Goal: Transaction & Acquisition: Purchase product/service

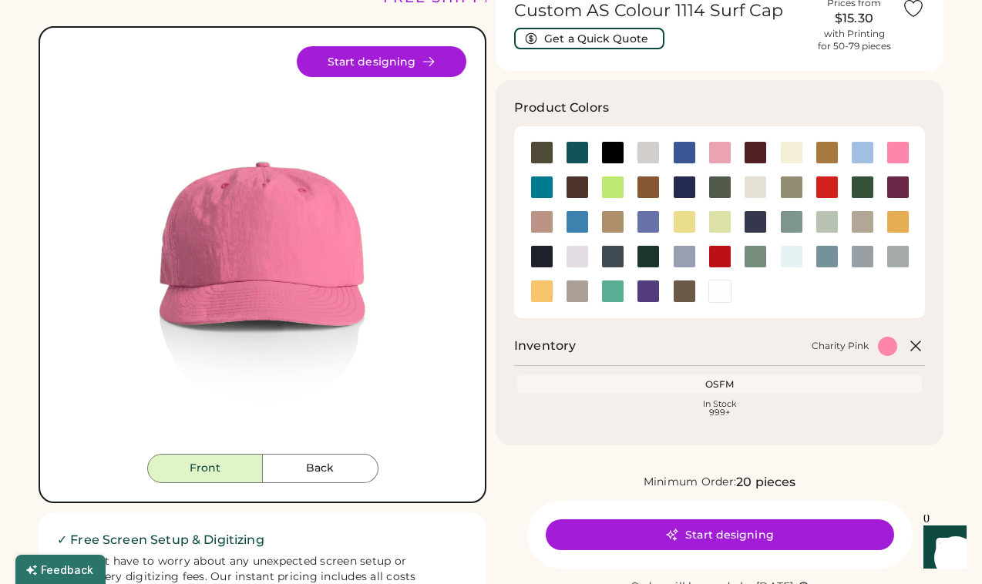
scroll to position [60, 0]
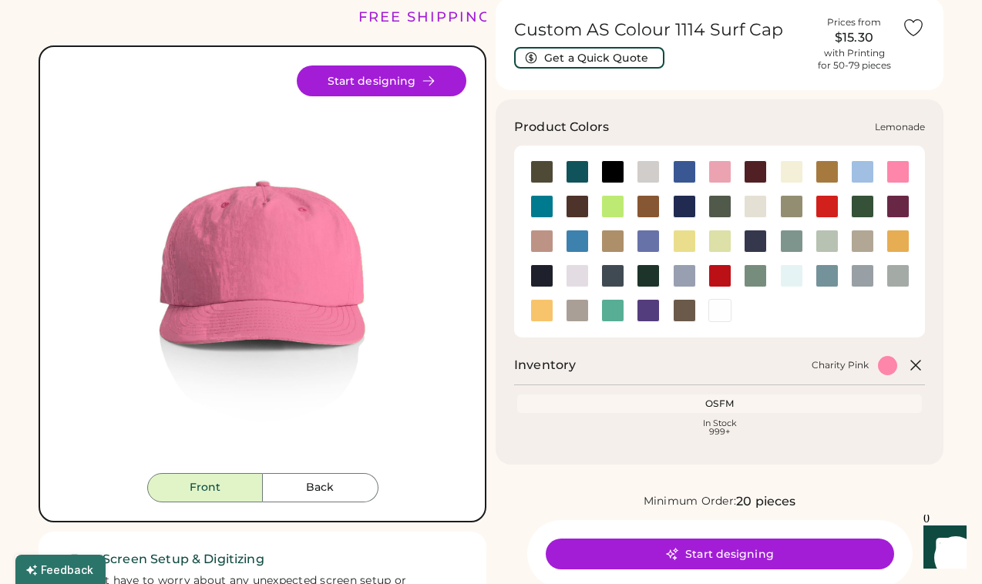
click at [688, 240] on div at bounding box center [684, 241] width 23 height 23
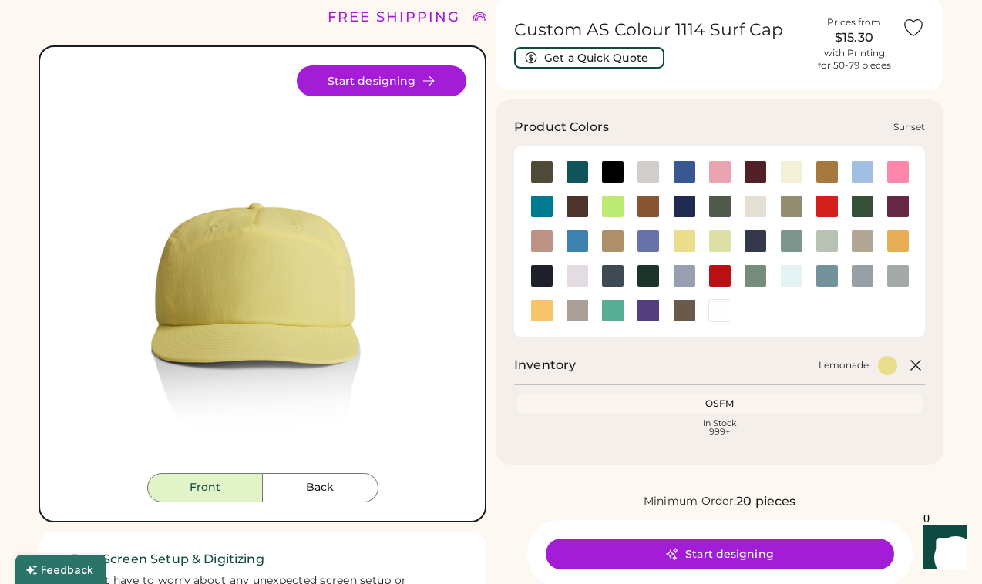
click at [543, 319] on div at bounding box center [541, 310] width 23 height 23
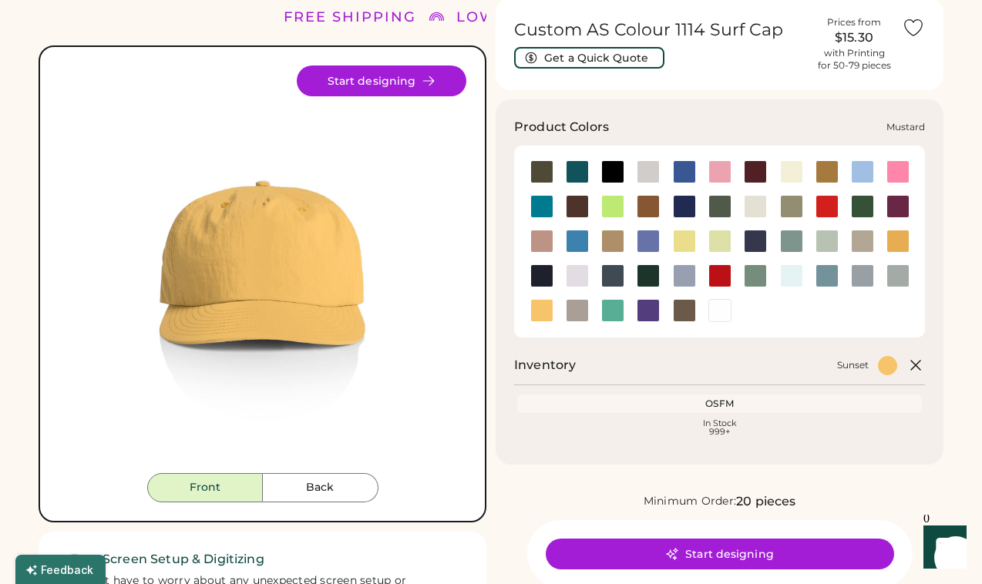
click at [902, 243] on div at bounding box center [898, 241] width 23 height 23
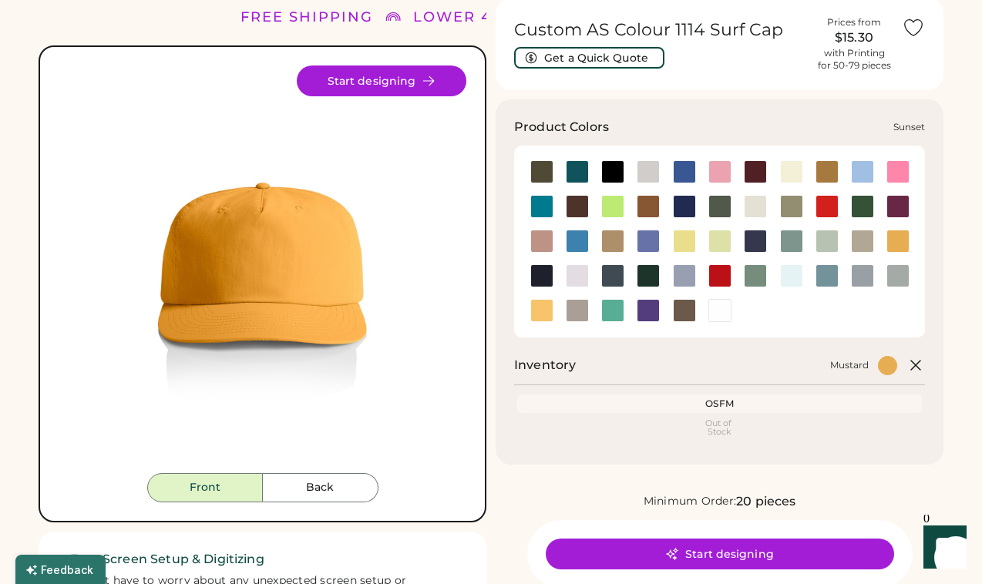
click at [535, 311] on div at bounding box center [541, 310] width 23 height 23
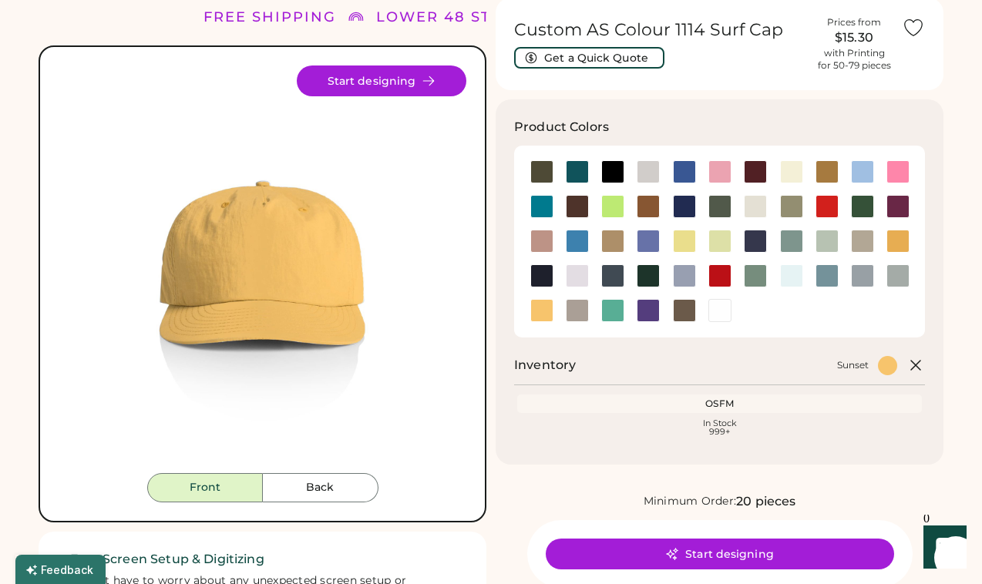
click at [379, 86] on button "Start designing" at bounding box center [382, 81] width 170 height 31
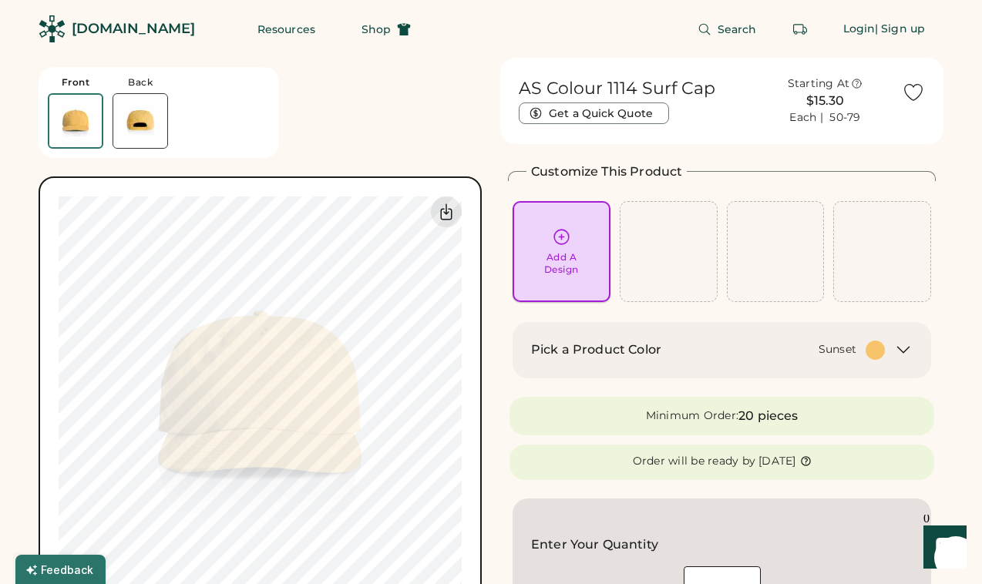
click at [527, 226] on div "Add A Design" at bounding box center [562, 251] width 98 height 101
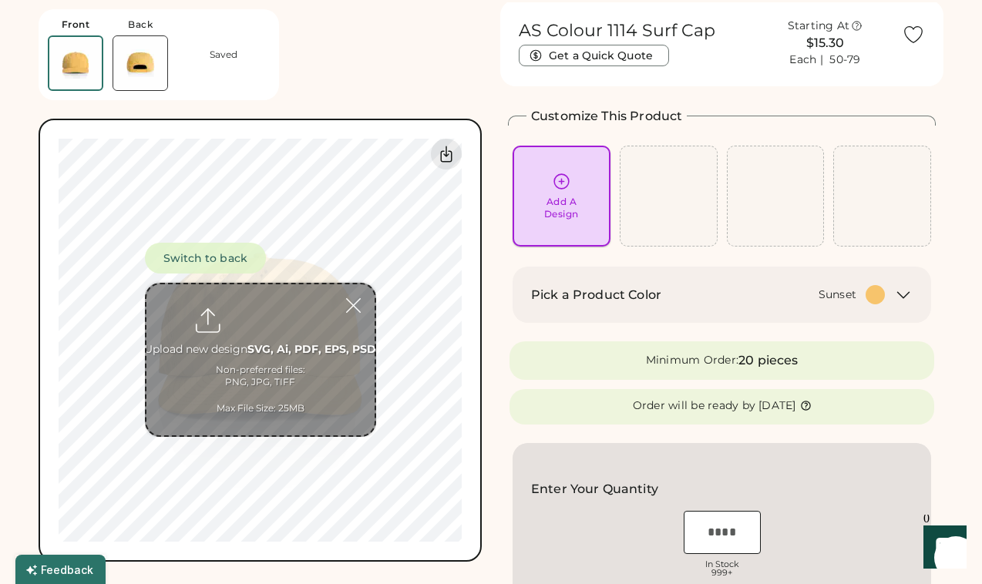
scroll to position [58, 0]
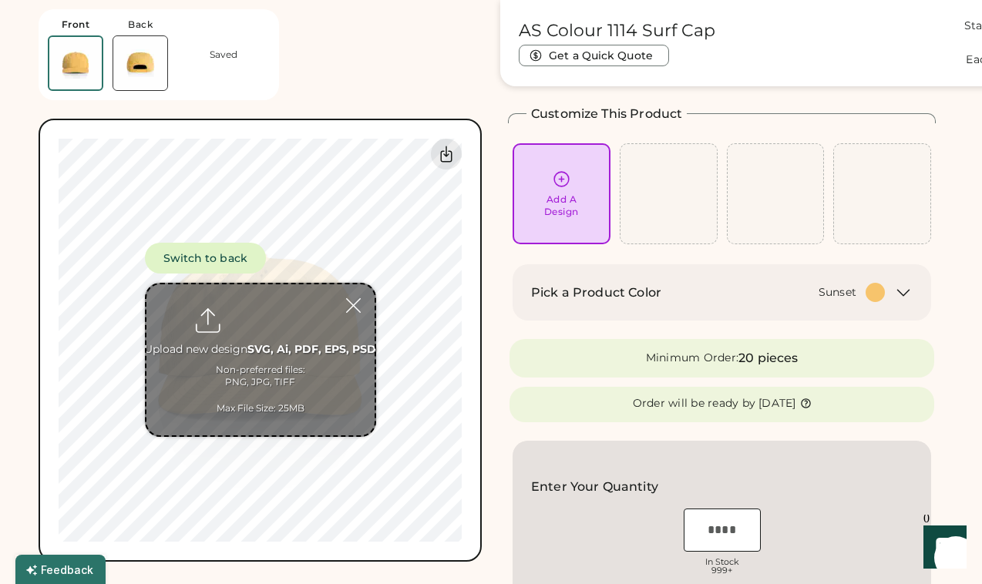
click at [266, 328] on input "file" at bounding box center [260, 359] width 228 height 151
type input "**********"
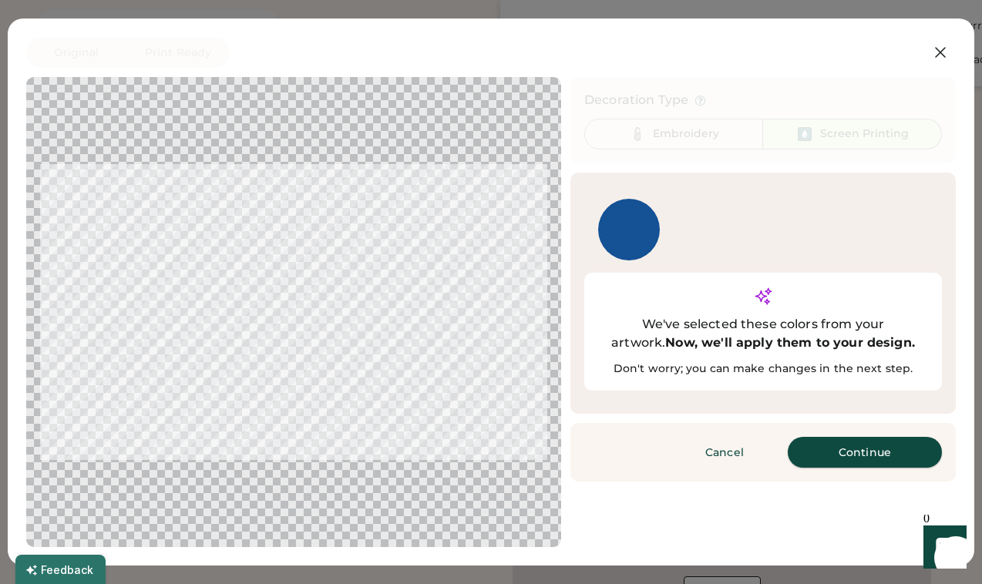
click at [876, 437] on button "Continue" at bounding box center [865, 452] width 154 height 31
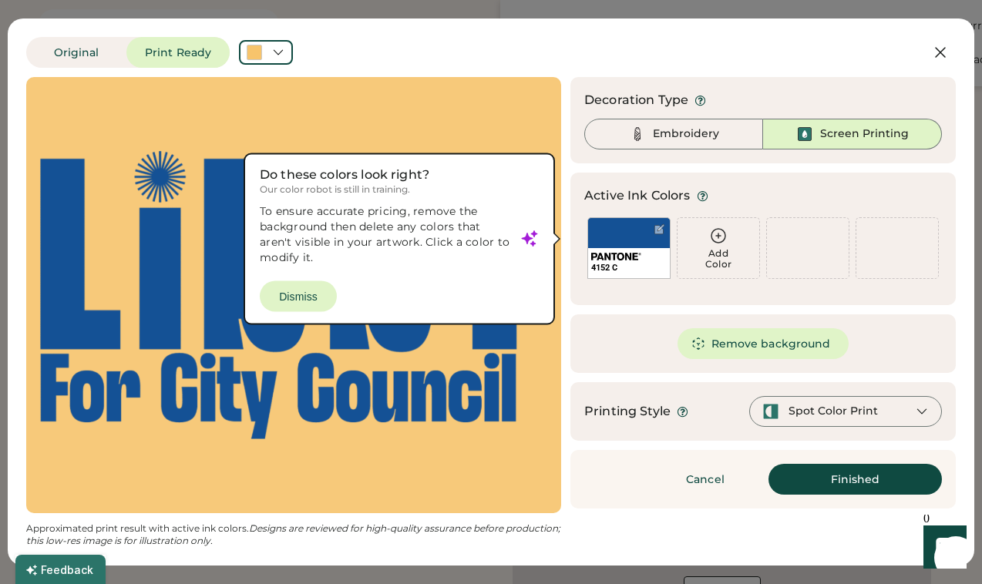
click at [587, 288] on div "Active Ink Colors Add Color 4152 C Add Color We've selected these colors from y…" at bounding box center [762, 239] width 385 height 133
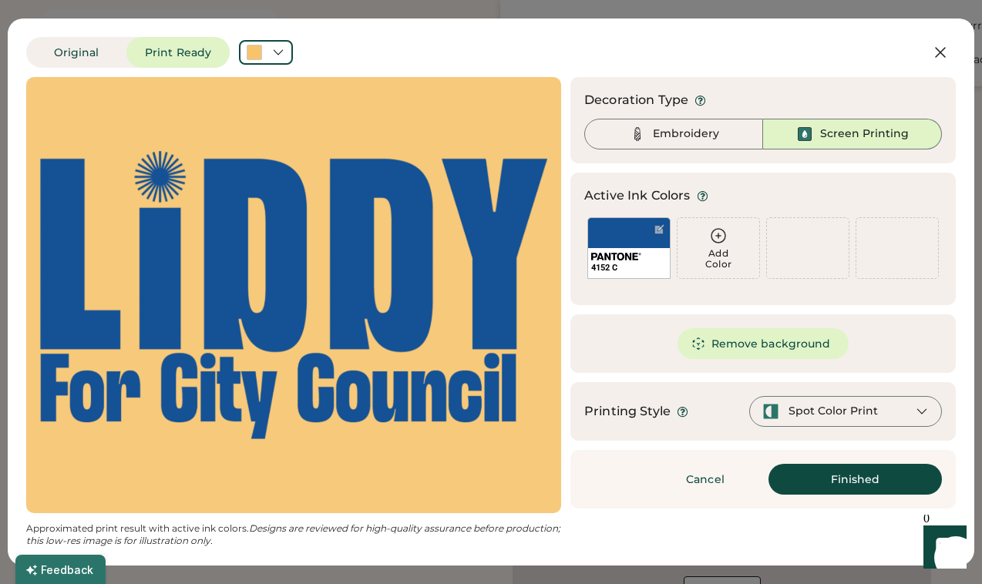
scroll to position [0, 0]
click at [664, 124] on div "Embroidery" at bounding box center [673, 134] width 179 height 31
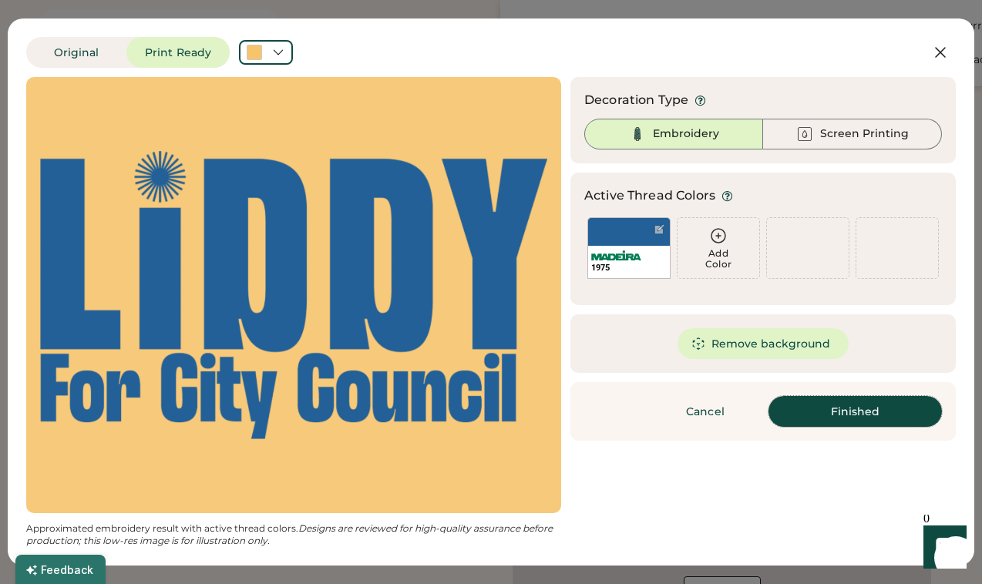
click at [834, 423] on button "Finished" at bounding box center [855, 411] width 173 height 31
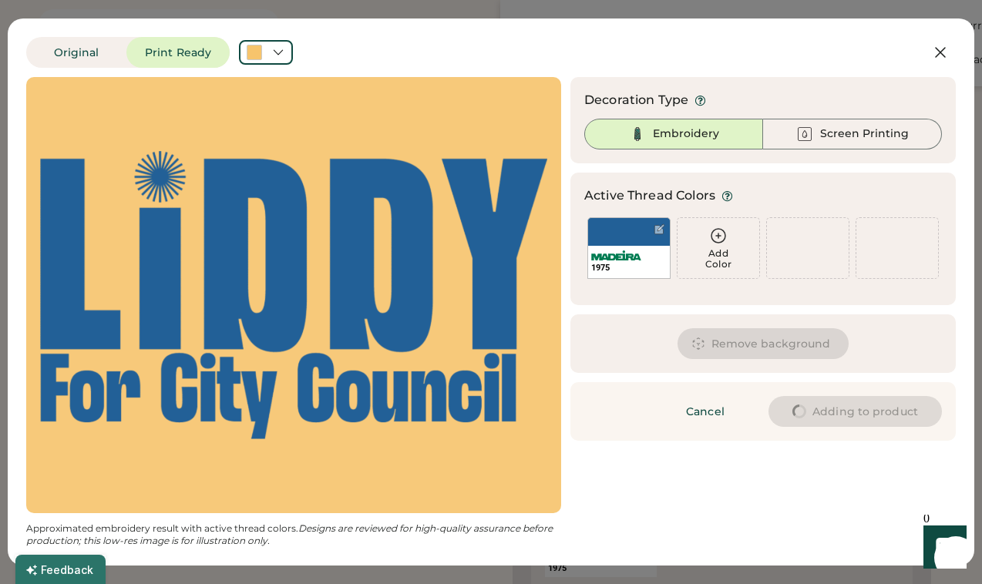
type input "****"
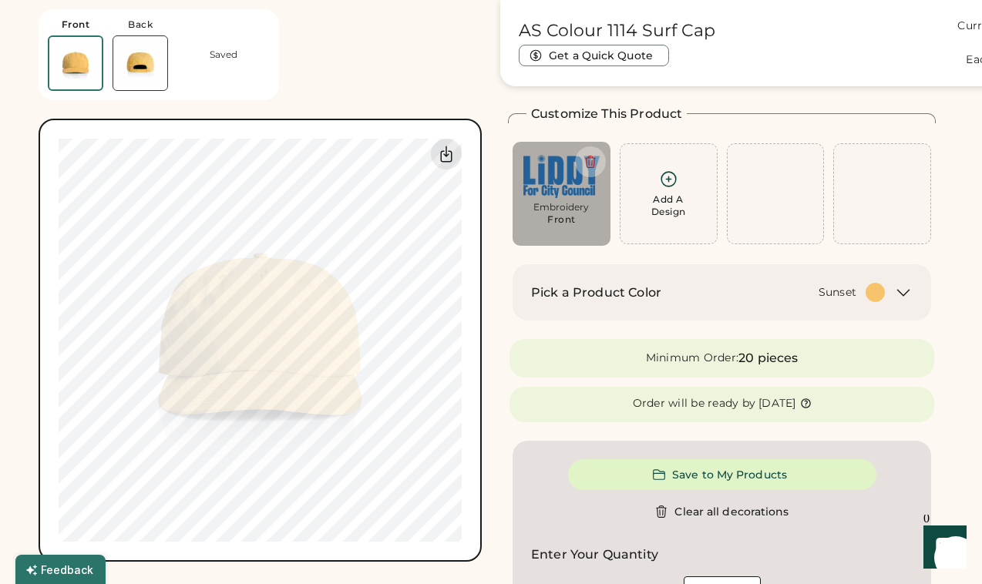
type input "****"
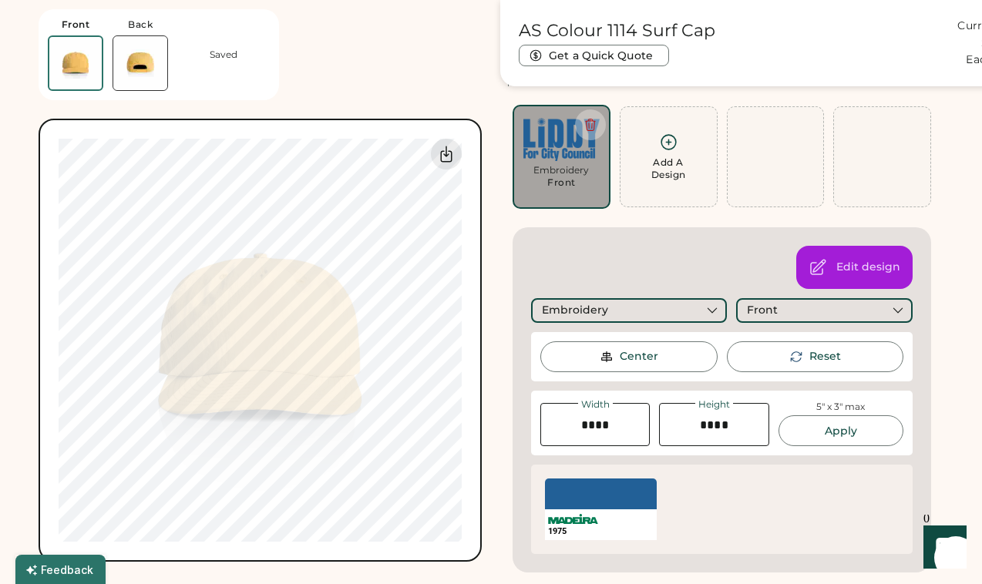
scroll to position [99, 0]
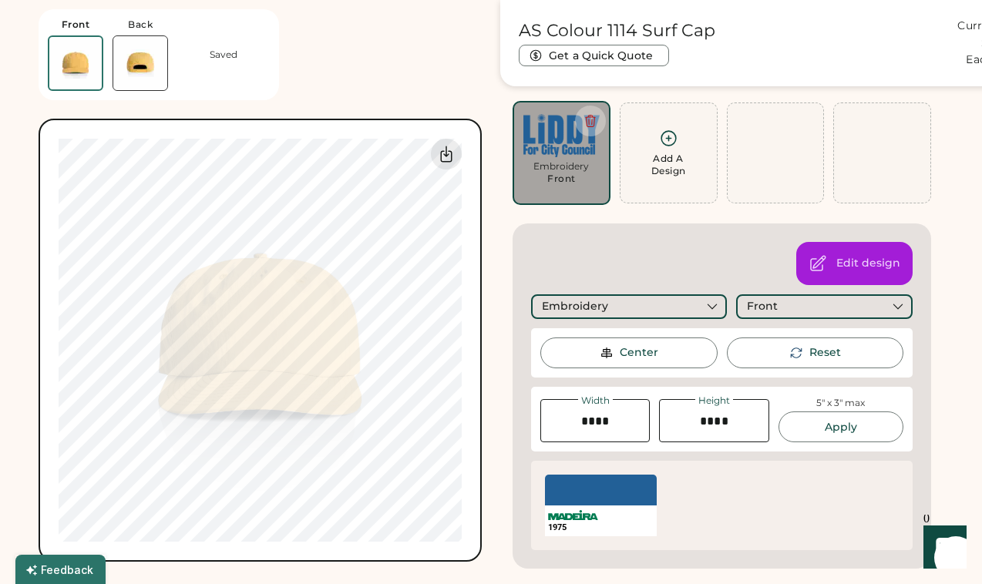
click at [631, 416] on input "input" at bounding box center [594, 420] width 109 height 43
type input "****"
click at [717, 431] on input "input" at bounding box center [713, 420] width 109 height 43
click at [470, 419] on div "Switch to back Upload new design SVG, Ai, PDF, EPS, PSD Non-preferred files: PN…" at bounding box center [260, 340] width 443 height 443
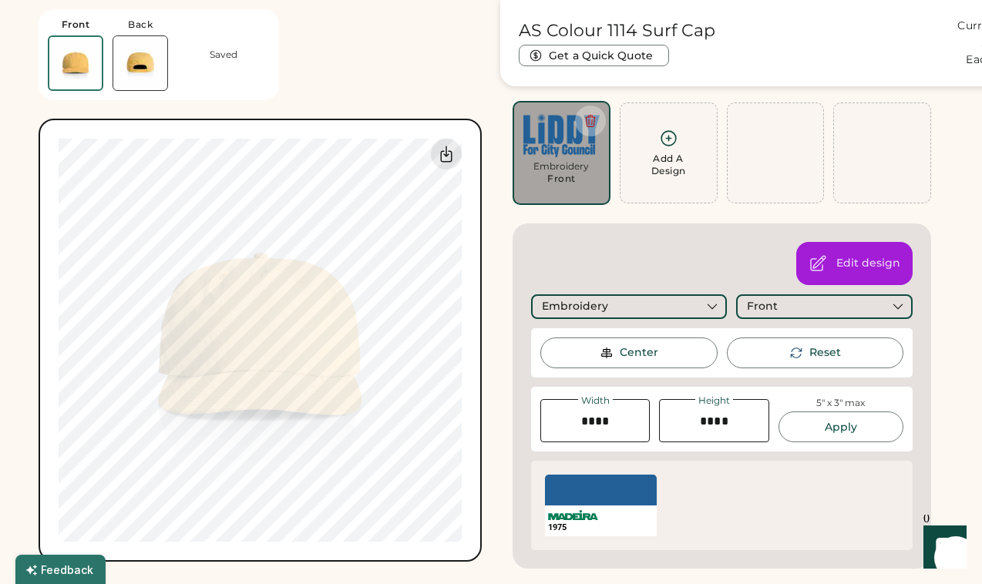
click at [165, 73] on img at bounding box center [140, 63] width 54 height 54
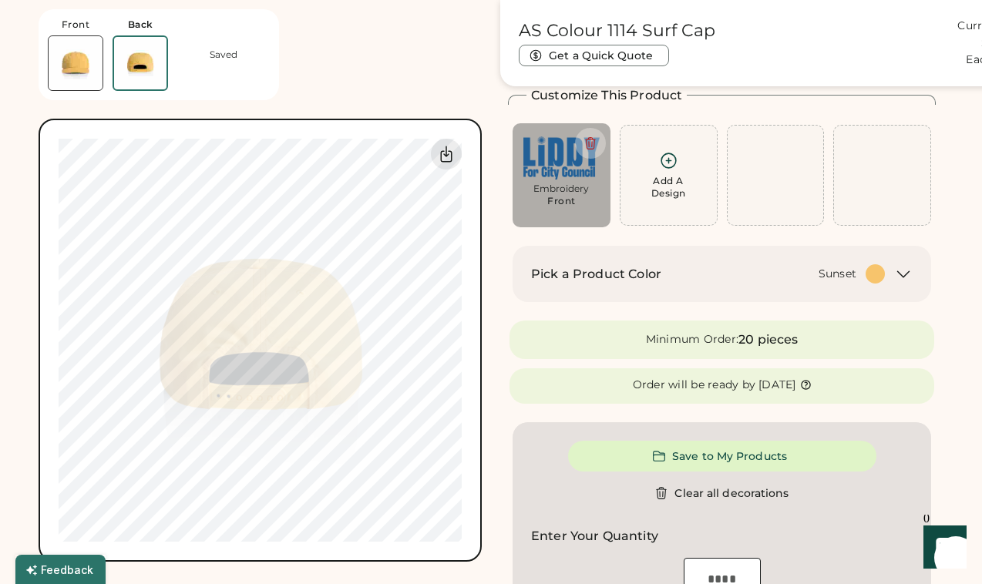
click at [93, 64] on img at bounding box center [76, 63] width 54 height 54
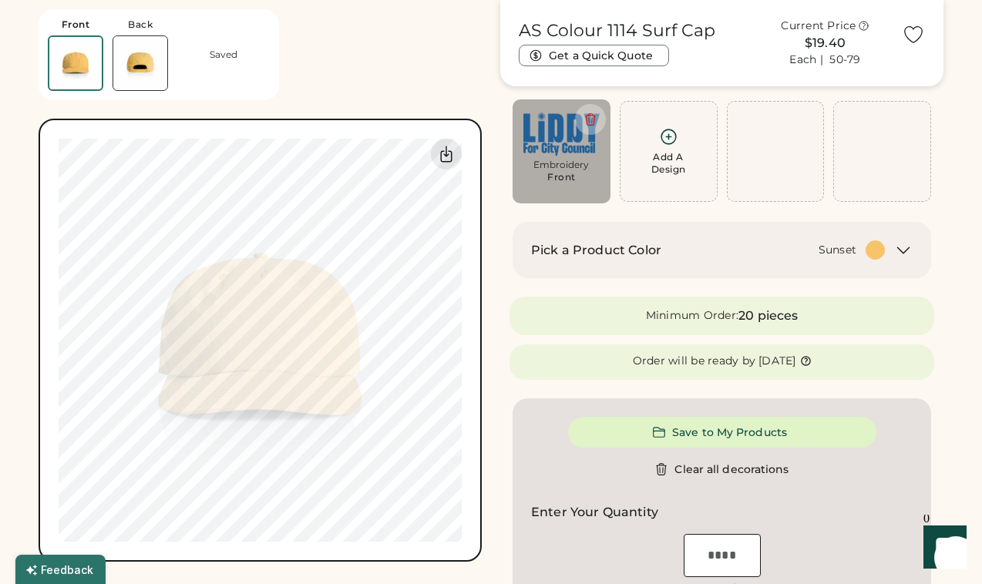
scroll to position [0, 0]
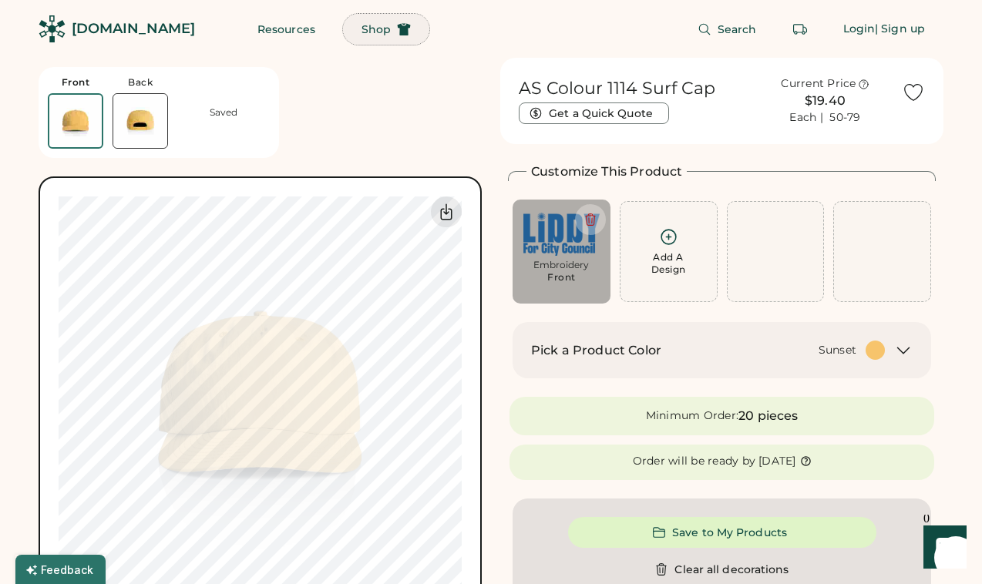
click at [362, 34] on span "Shop" at bounding box center [376, 29] width 29 height 11
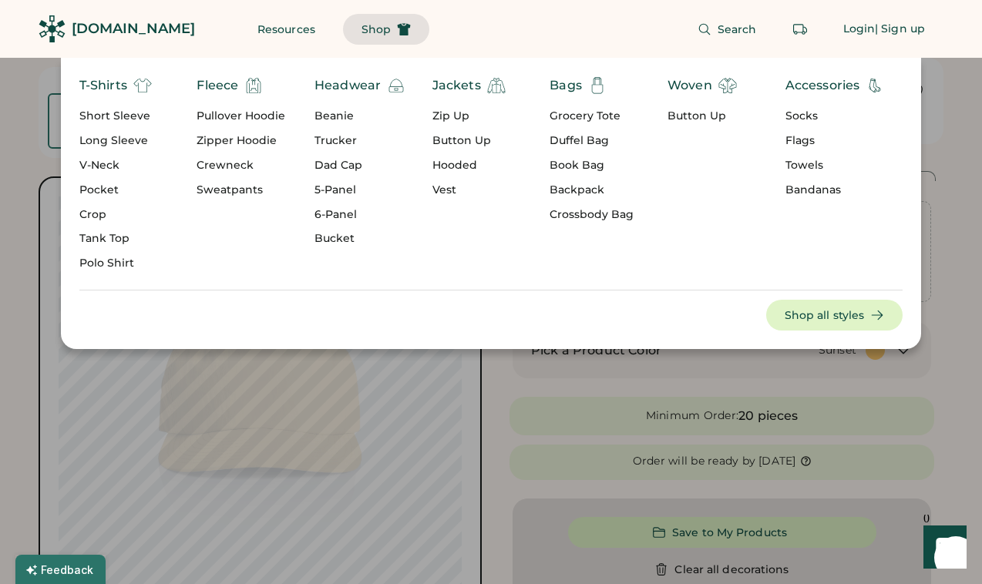
click at [224, 117] on div "Pullover Hoodie" at bounding box center [241, 116] width 89 height 15
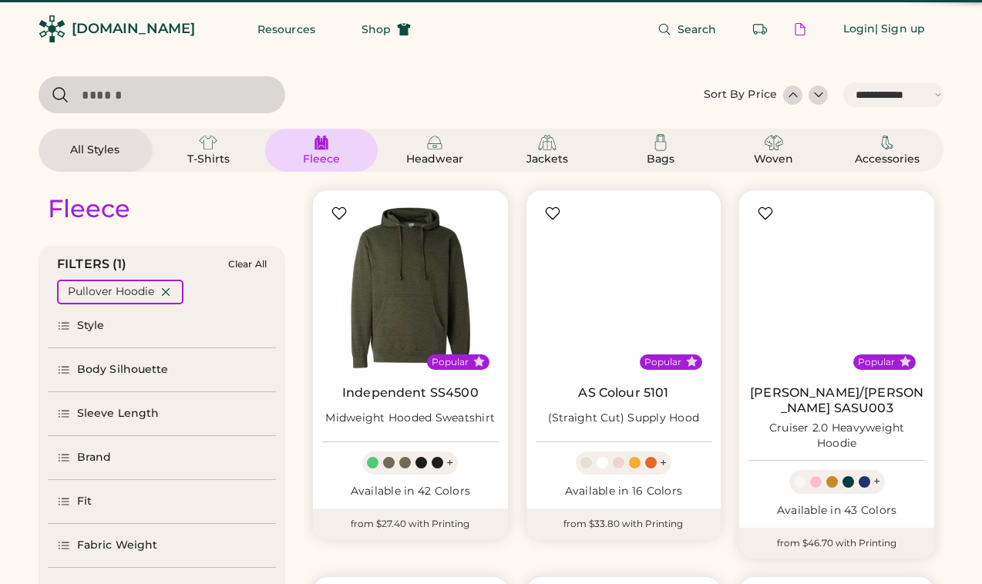
select select "*****"
select select "*"
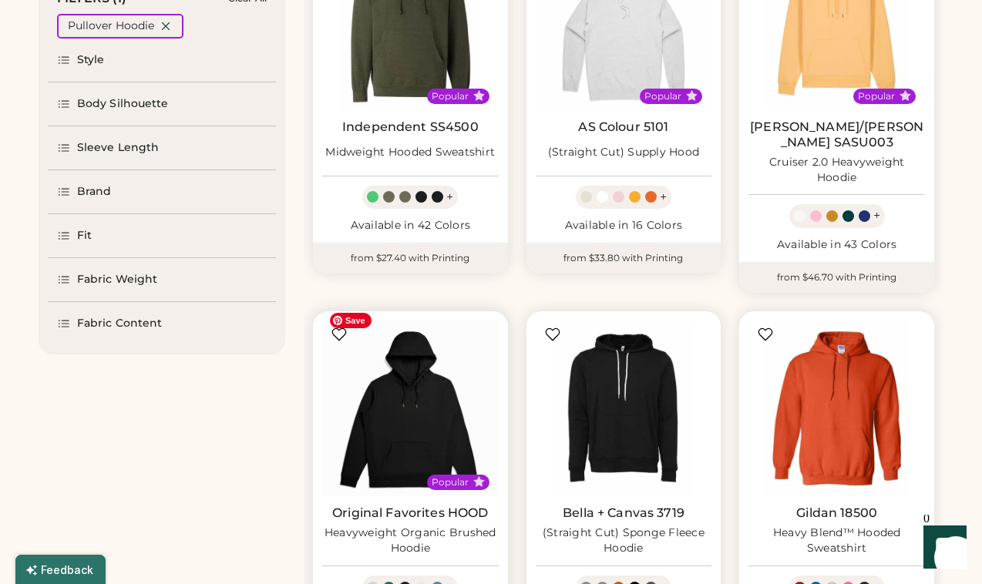
select select "*****"
select select "*"
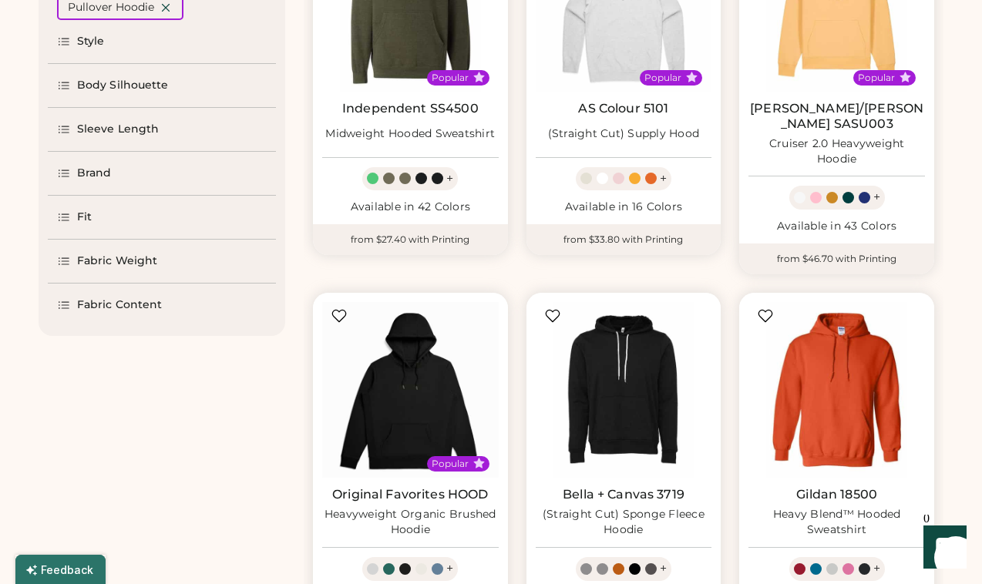
click at [92, 140] on div "Sleeve Length" at bounding box center [162, 129] width 228 height 43
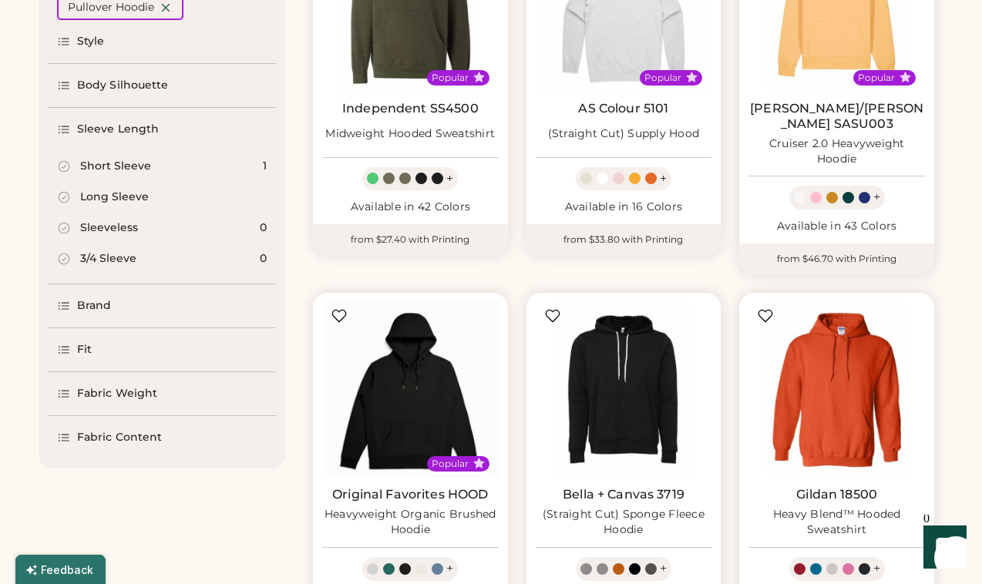
click at [101, 117] on div "Sleeve Length" at bounding box center [162, 129] width 228 height 43
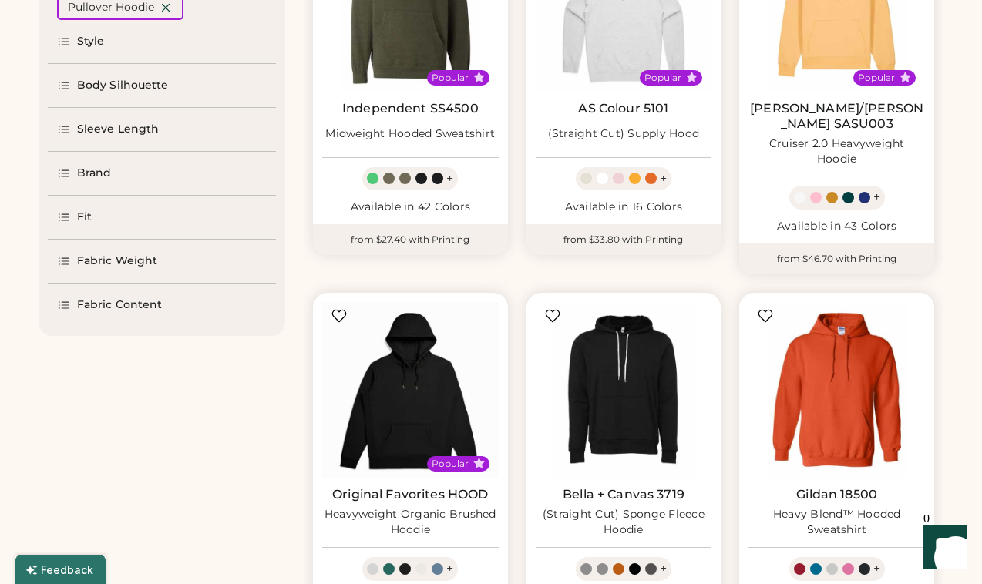
click at [95, 173] on div "Brand" at bounding box center [94, 173] width 35 height 15
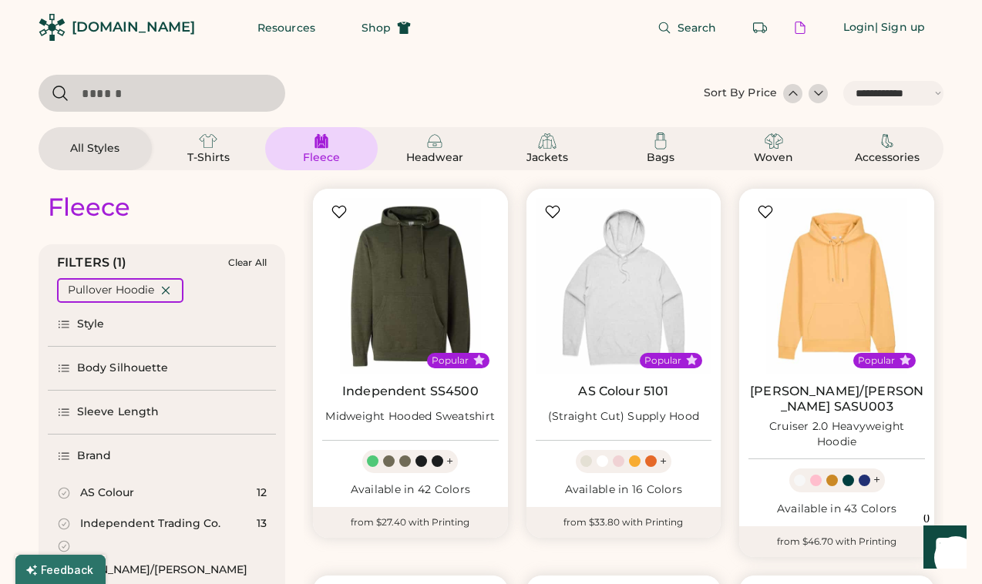
scroll to position [0, 0]
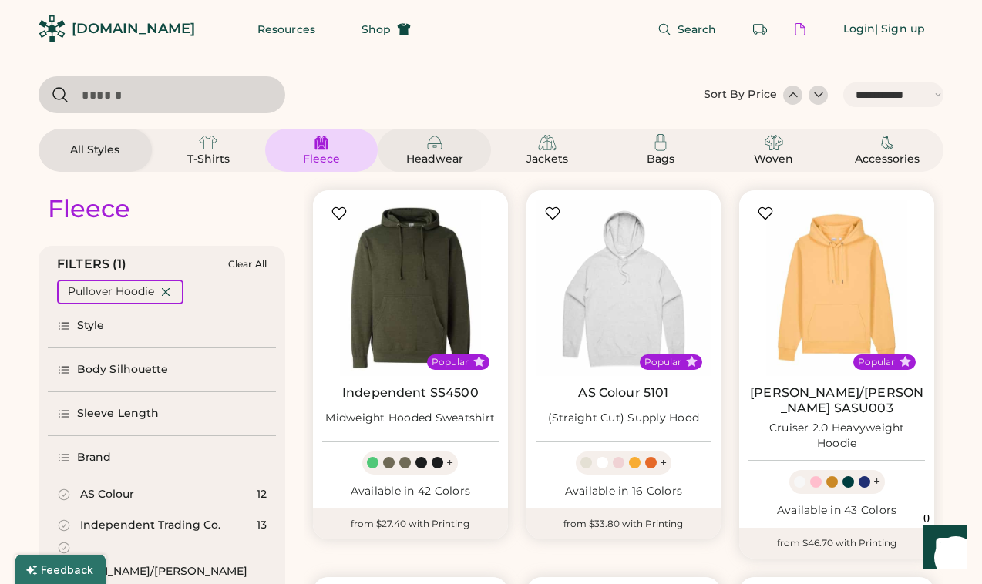
click at [436, 153] on div "Headwear" at bounding box center [434, 159] width 69 height 15
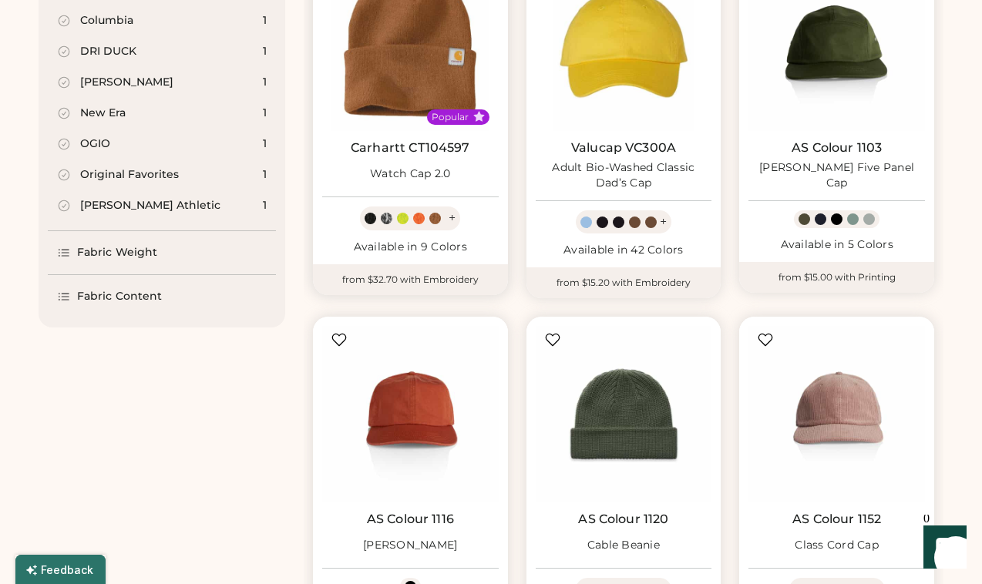
scroll to position [1271, 0]
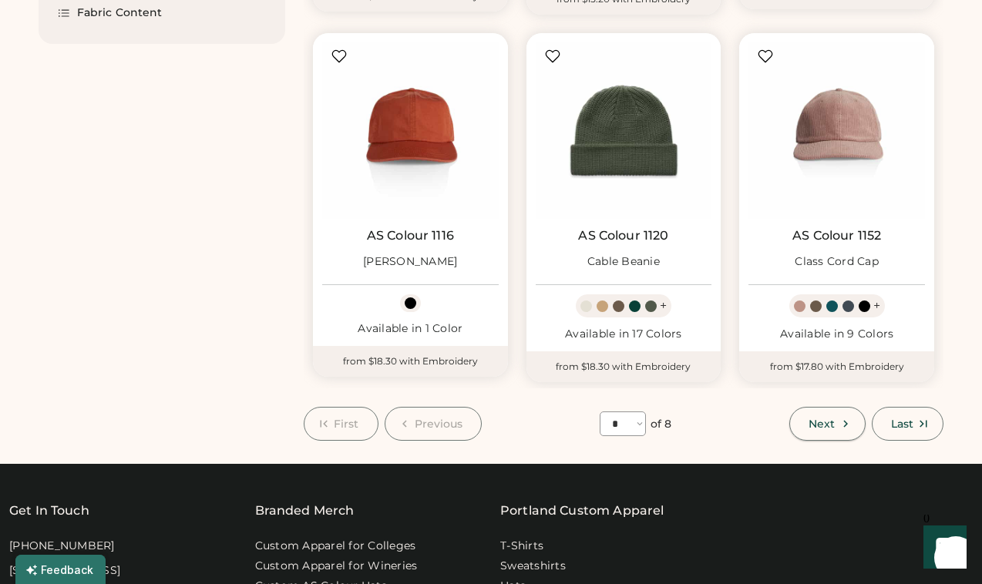
click at [835, 419] on button "Next" at bounding box center [827, 424] width 76 height 34
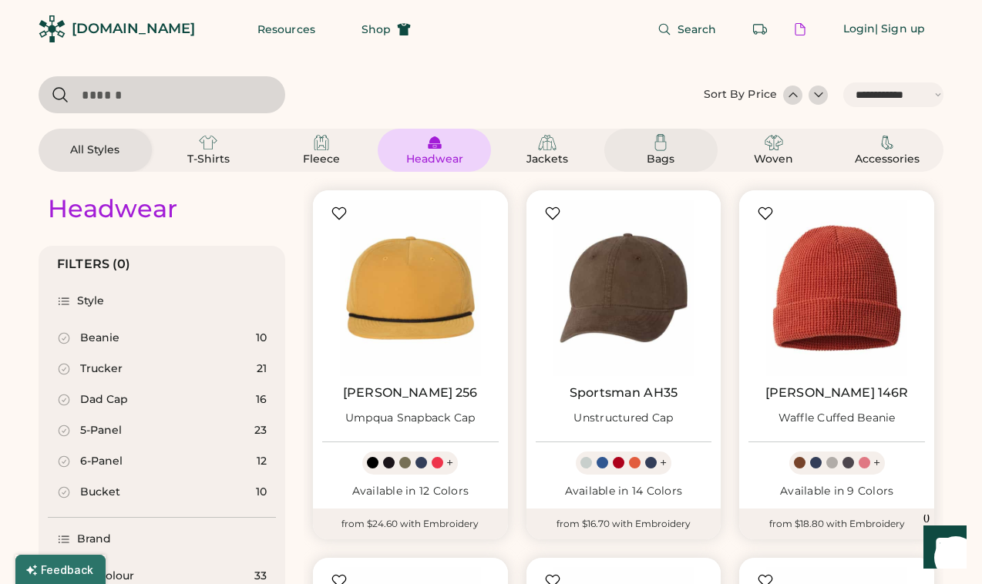
click at [628, 149] on div "Bags" at bounding box center [661, 150] width 76 height 34
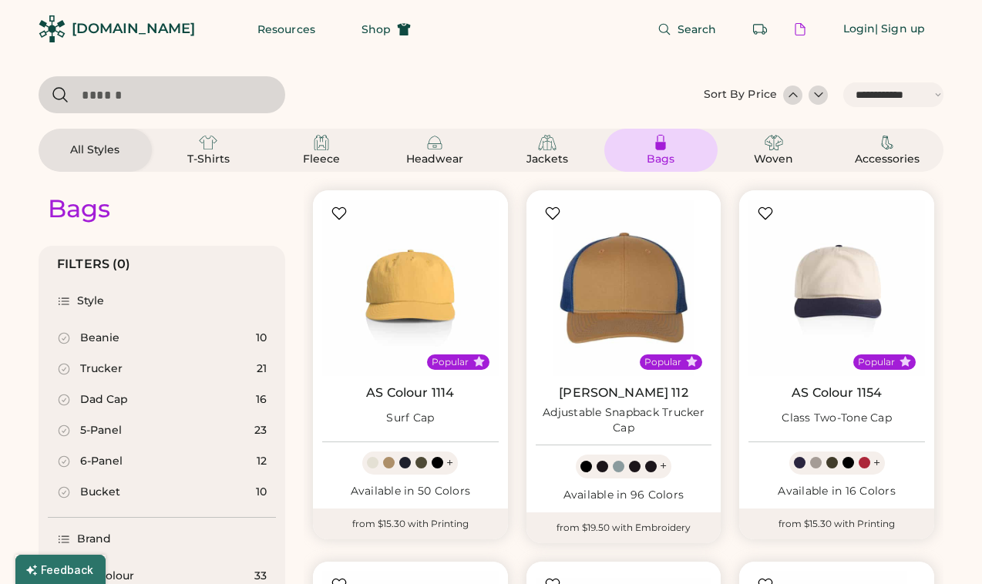
select select "*"
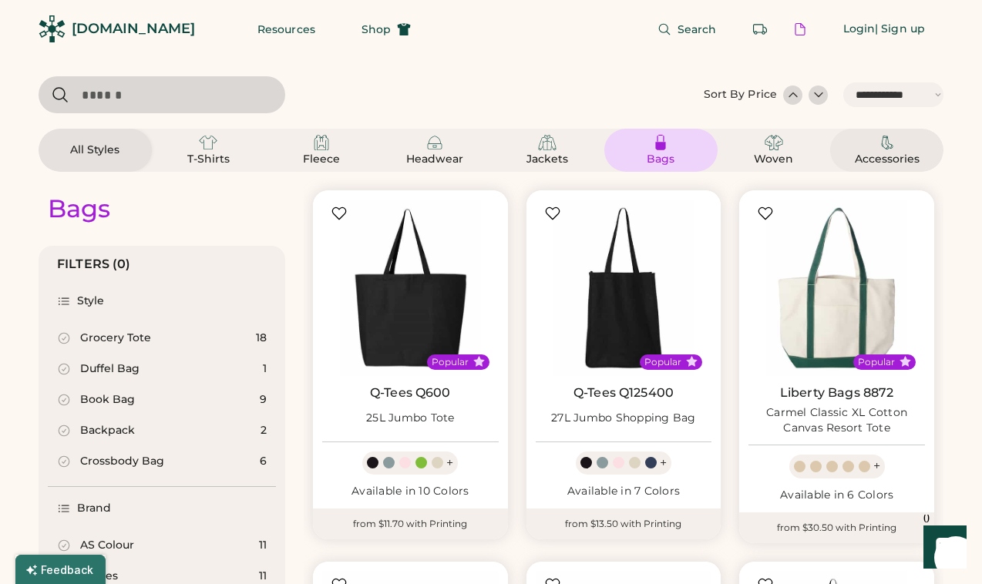
click at [865, 150] on div "Accessories" at bounding box center [887, 150] width 76 height 34
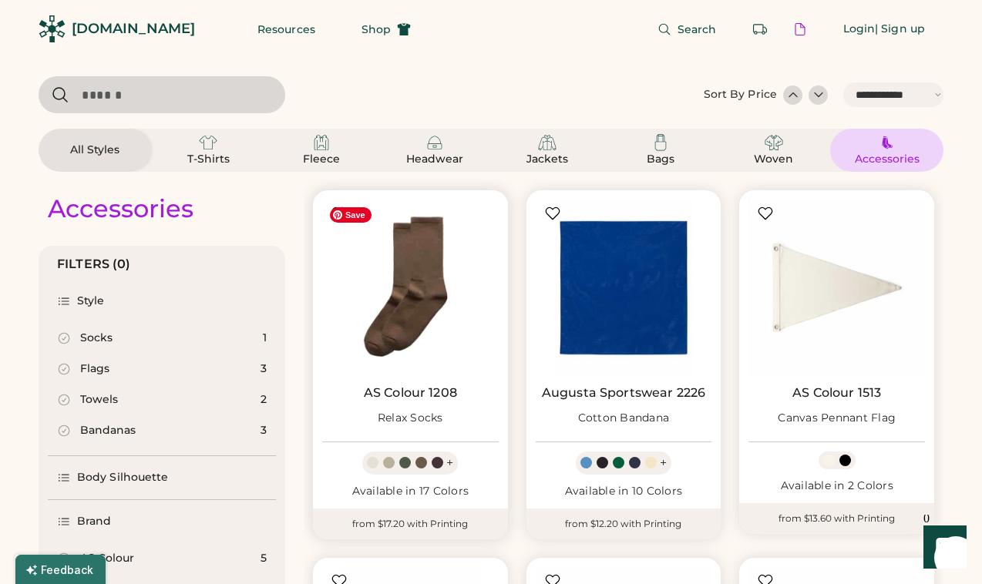
click at [417, 268] on img at bounding box center [410, 288] width 177 height 177
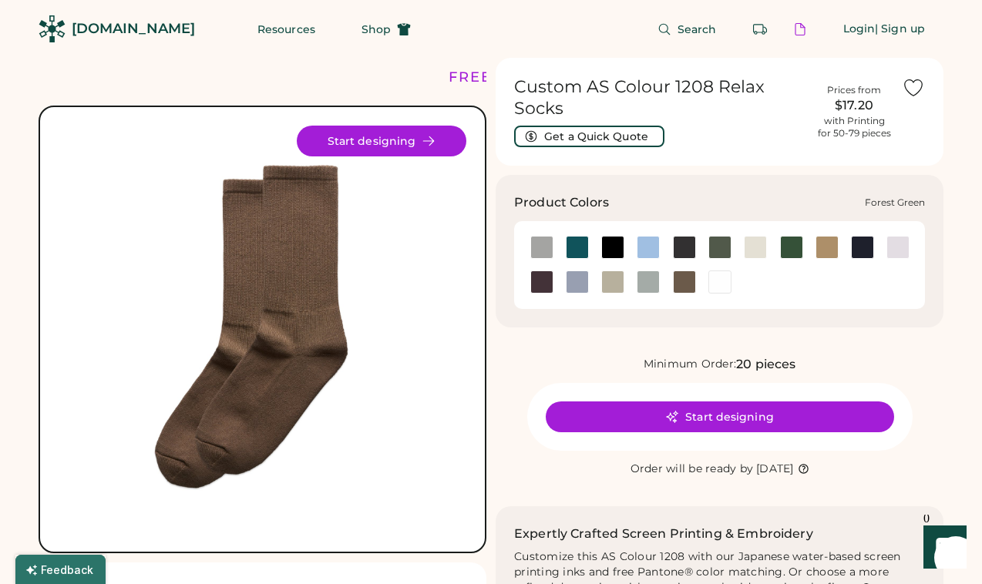
click at [802, 248] on div at bounding box center [791, 247] width 23 height 23
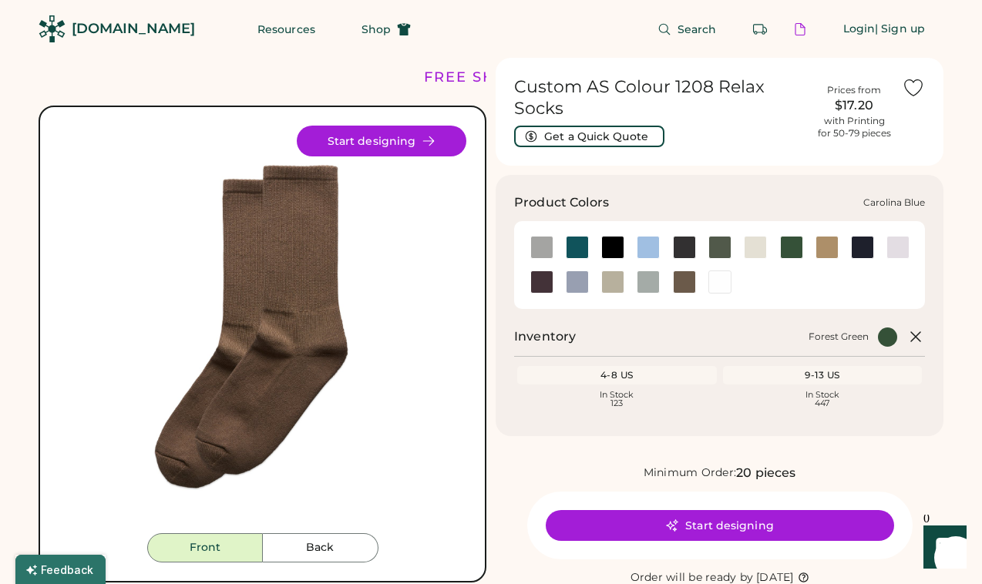
click at [653, 241] on div at bounding box center [648, 247] width 23 height 23
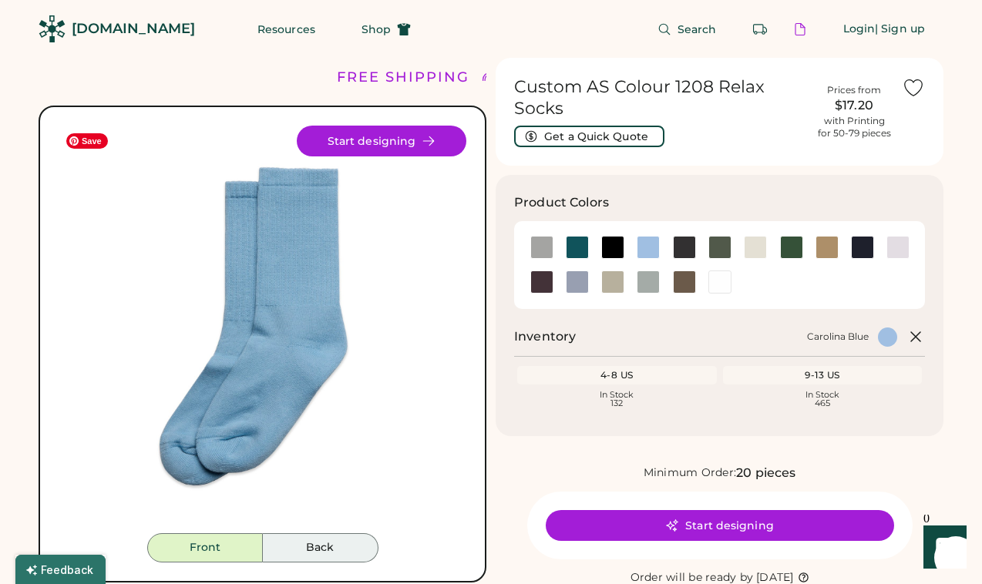
click at [328, 540] on button "Back" at bounding box center [321, 547] width 116 height 29
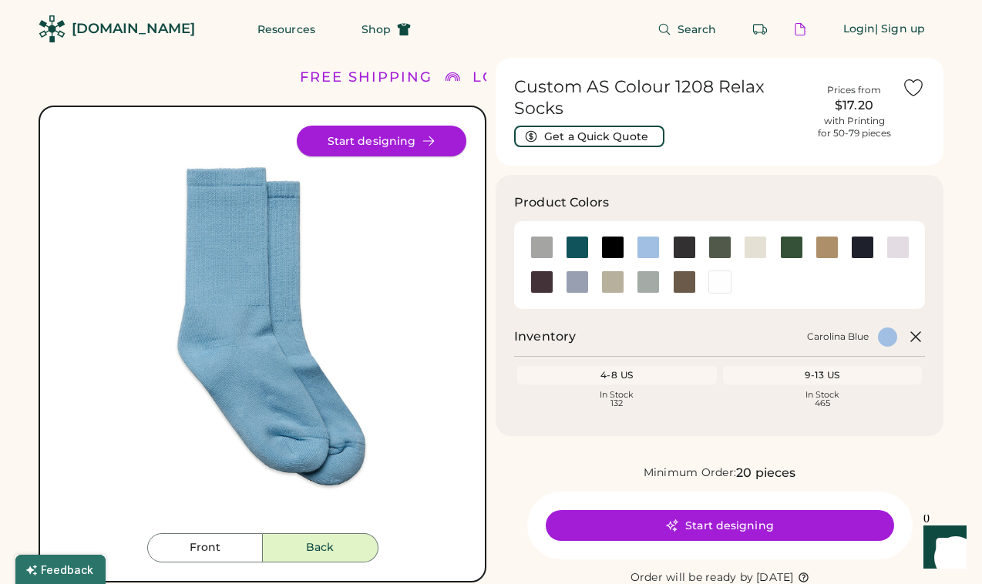
click at [362, 153] on button "Start designing" at bounding box center [382, 141] width 170 height 31
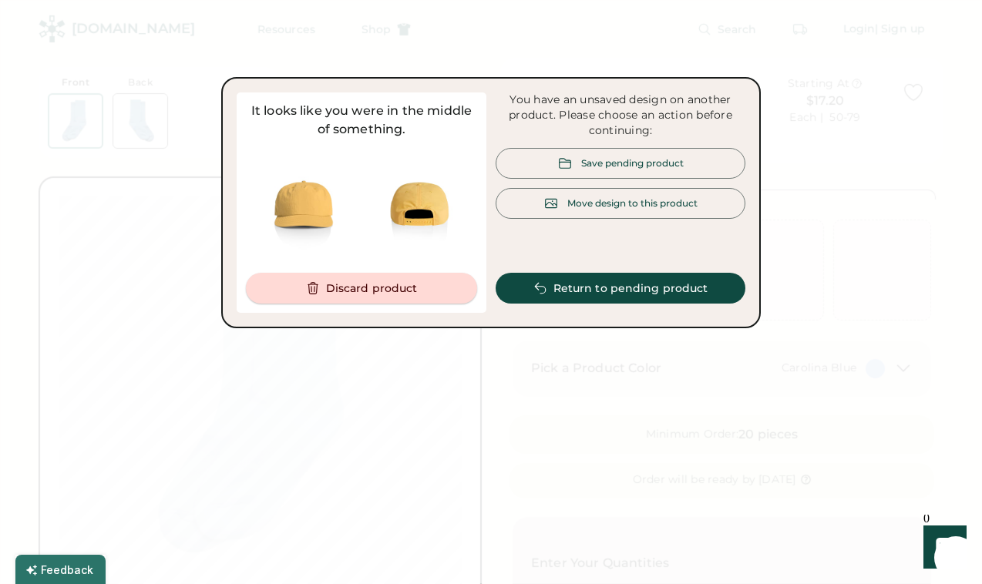
click at [407, 287] on button "Discard product" at bounding box center [361, 288] width 231 height 31
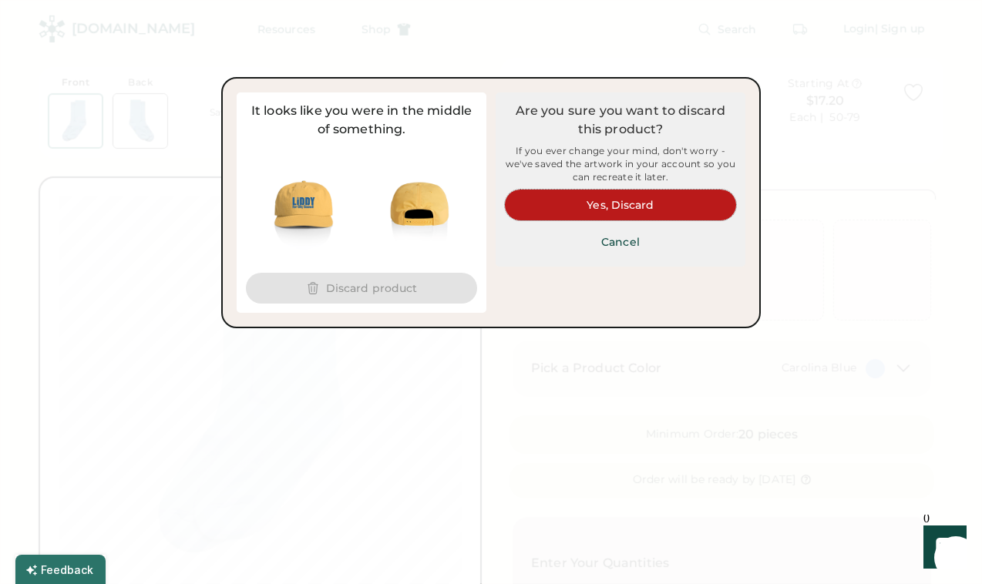
click at [596, 217] on button "Yes, Discard" at bounding box center [620, 205] width 231 height 31
click at [599, 211] on button "Yes, Discard" at bounding box center [620, 205] width 231 height 31
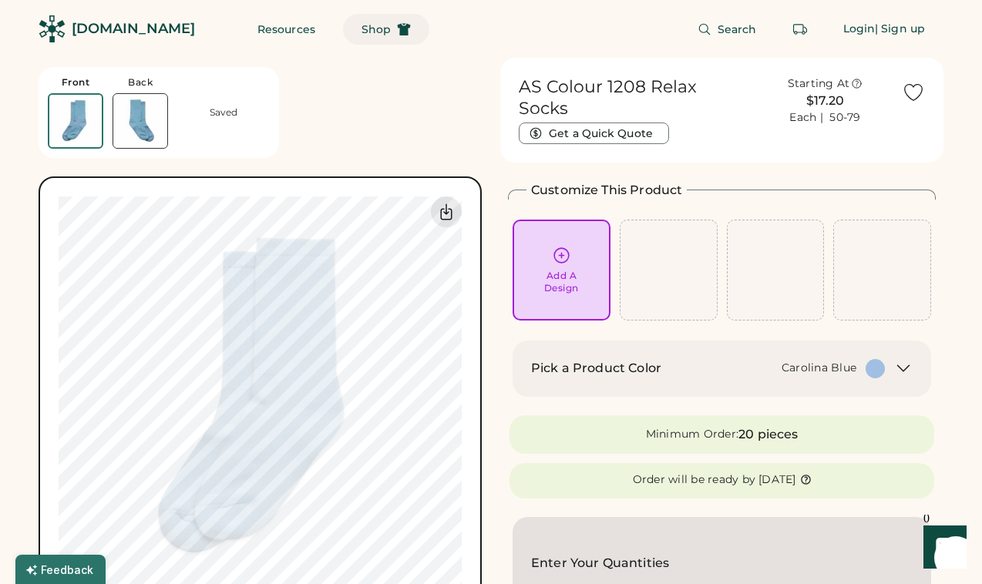
click at [362, 24] on span "Shop" at bounding box center [376, 29] width 29 height 11
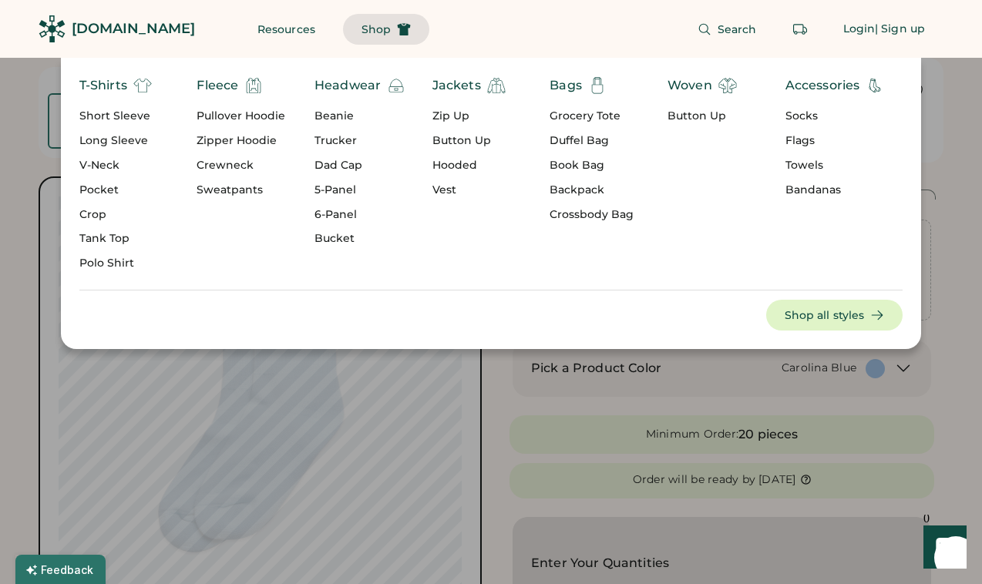
click at [351, 165] on div "Dad Cap" at bounding box center [360, 165] width 91 height 15
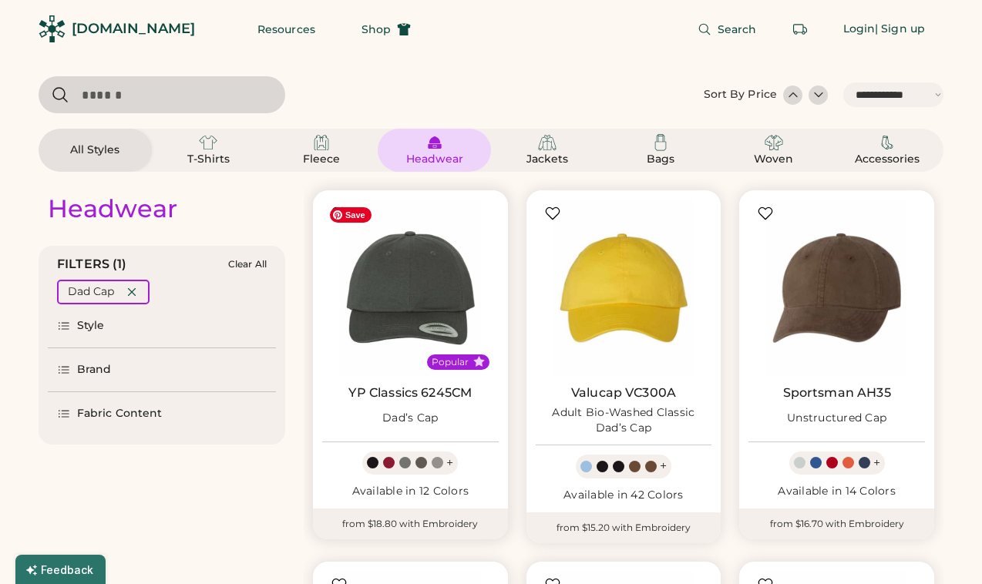
select select "*****"
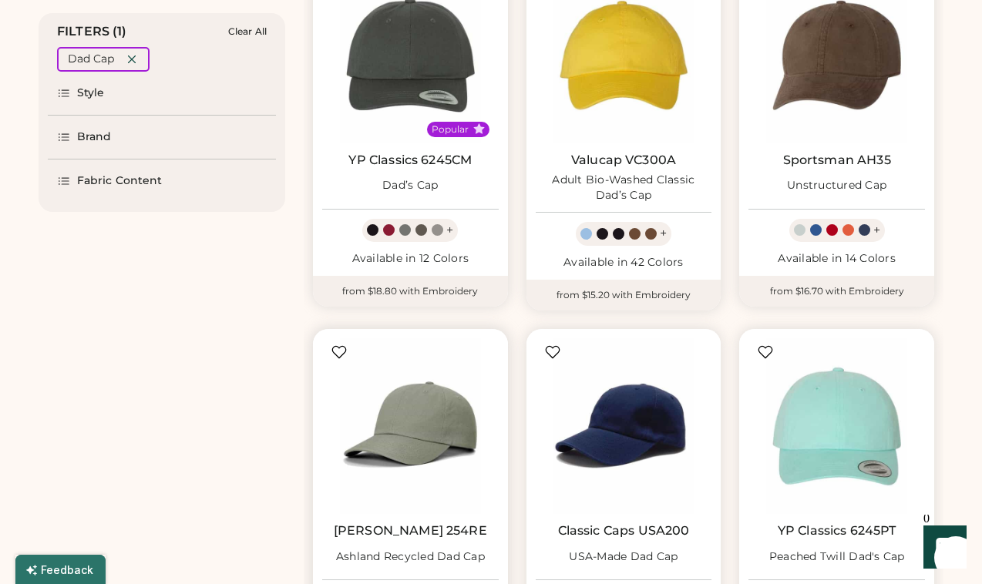
scroll to position [67, 0]
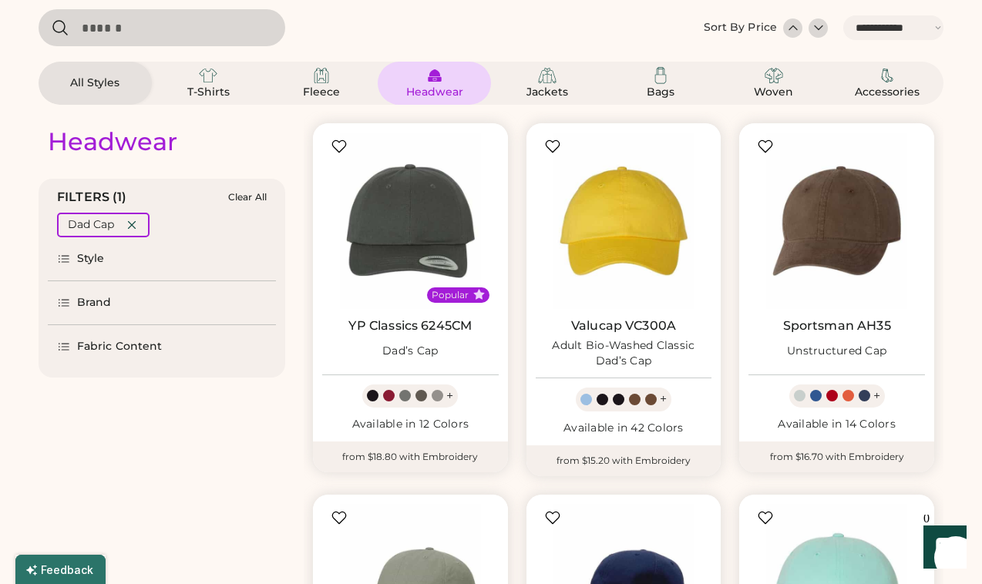
click at [437, 90] on div "Headwear" at bounding box center [434, 92] width 69 height 15
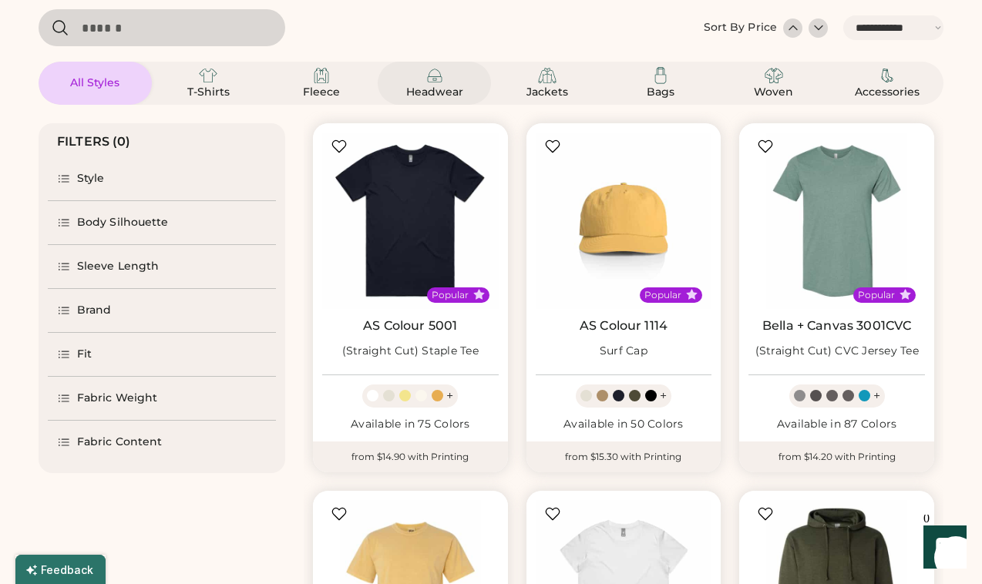
click at [447, 91] on div "Headwear" at bounding box center [434, 92] width 69 height 15
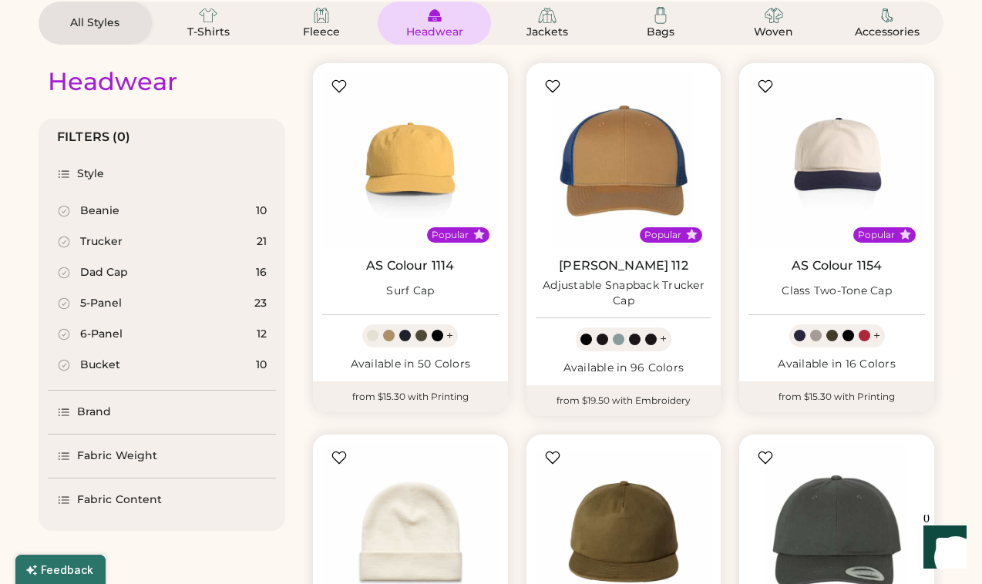
scroll to position [144, 0]
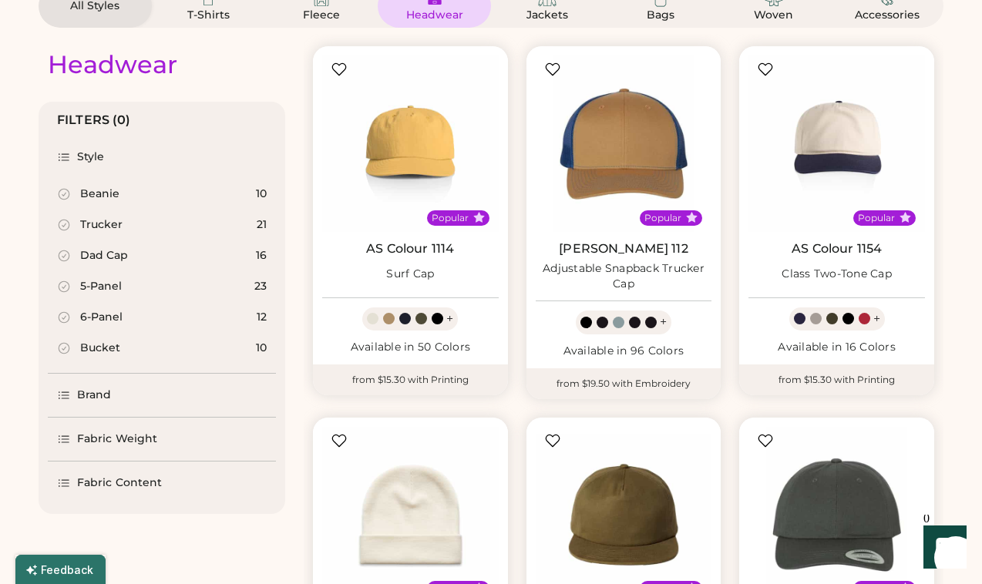
click at [122, 317] on div "6-Panel 12" at bounding box center [162, 317] width 228 height 31
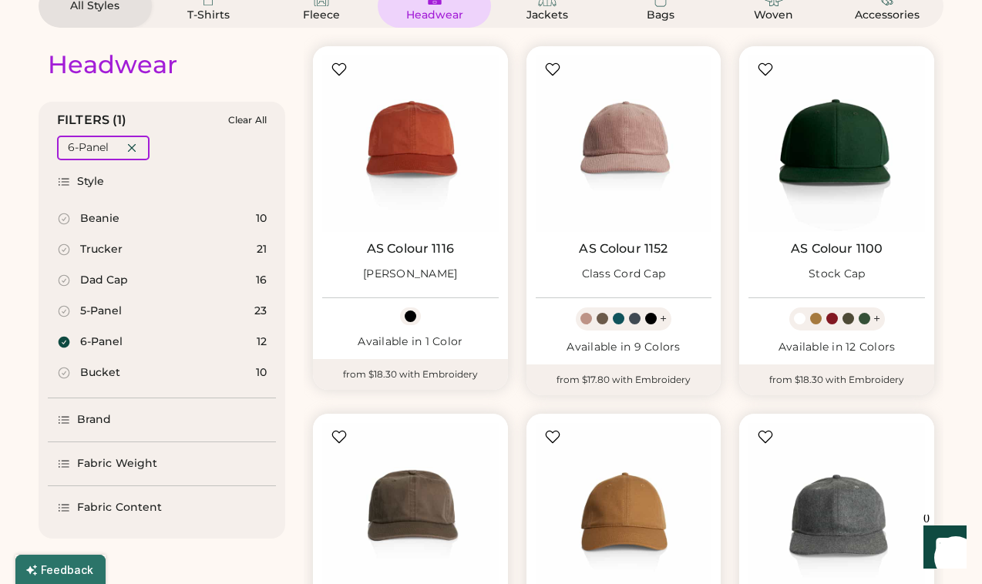
click at [95, 313] on div "5-Panel" at bounding box center [101, 311] width 42 height 15
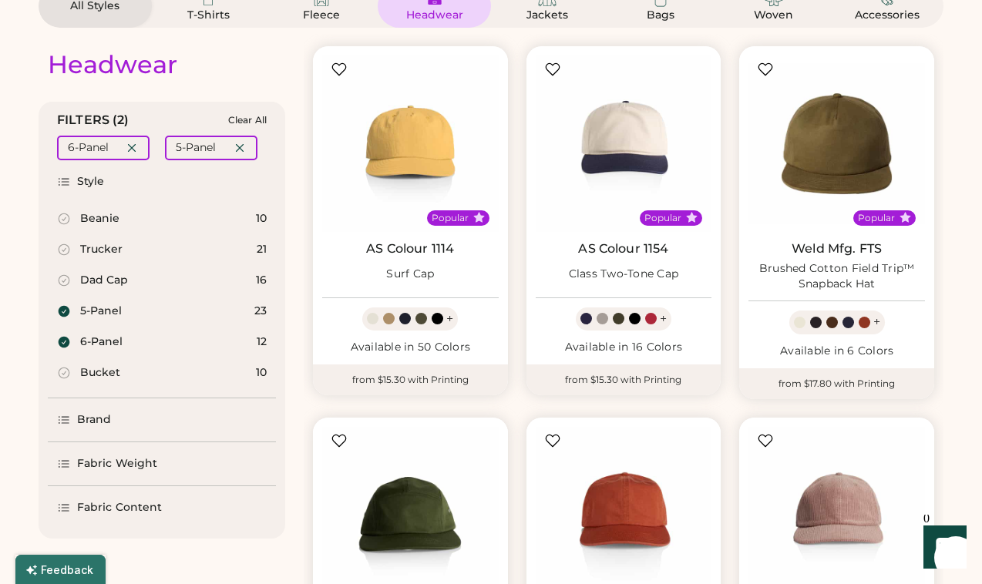
click at [89, 348] on div "6-Panel" at bounding box center [101, 342] width 42 height 15
select select "*"
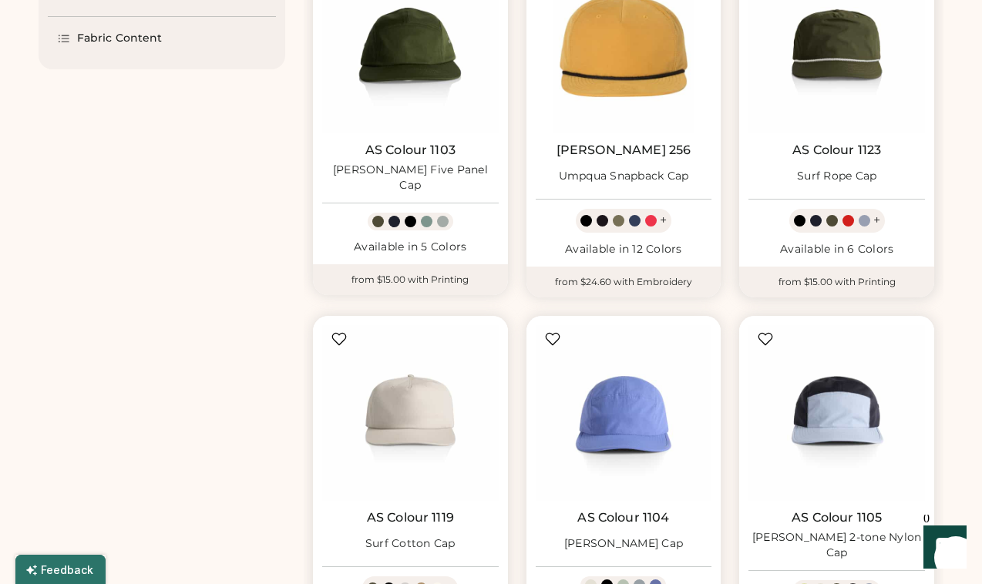
scroll to position [612, 0]
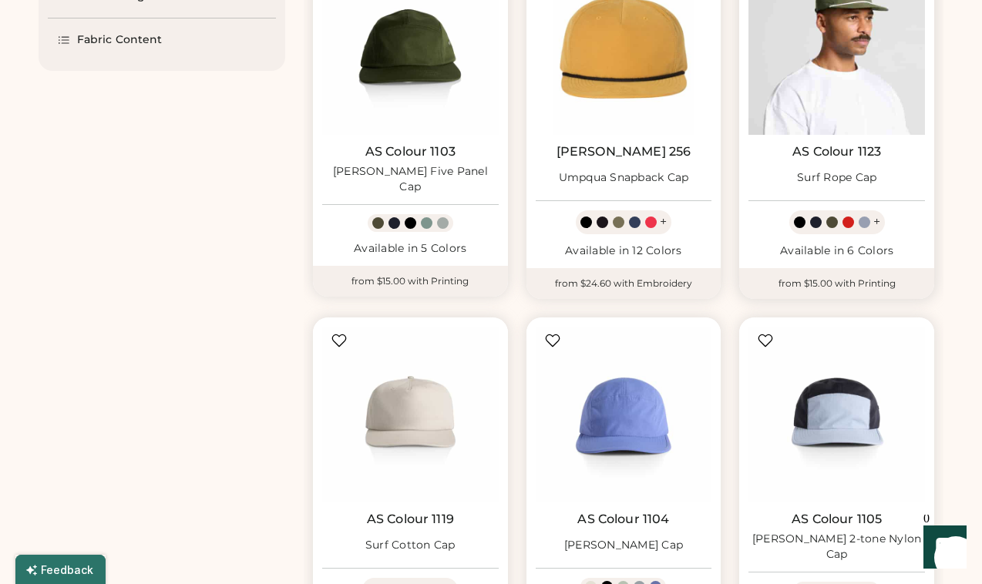
click at [850, 72] on img at bounding box center [837, 47] width 177 height 177
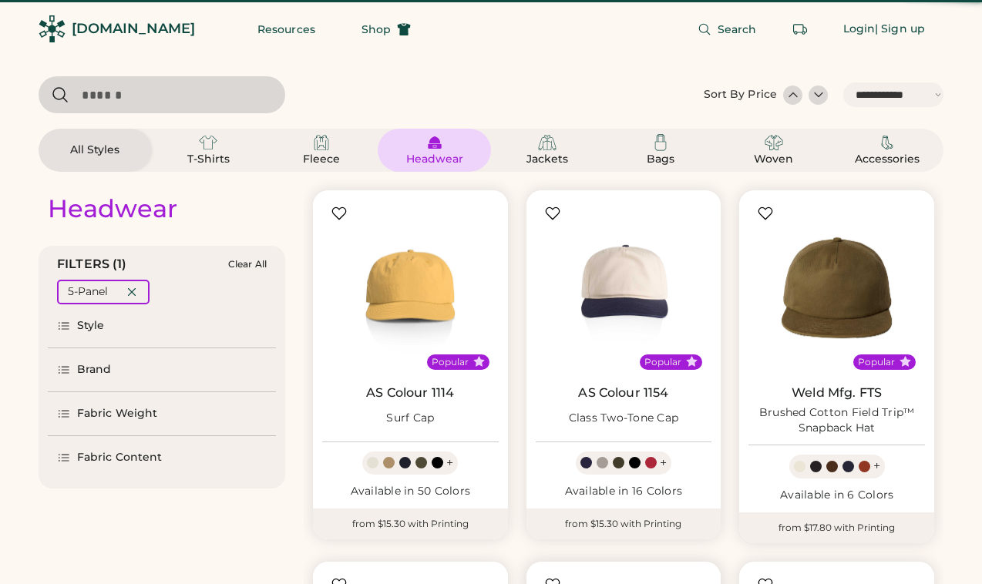
select select "*****"
select select "*"
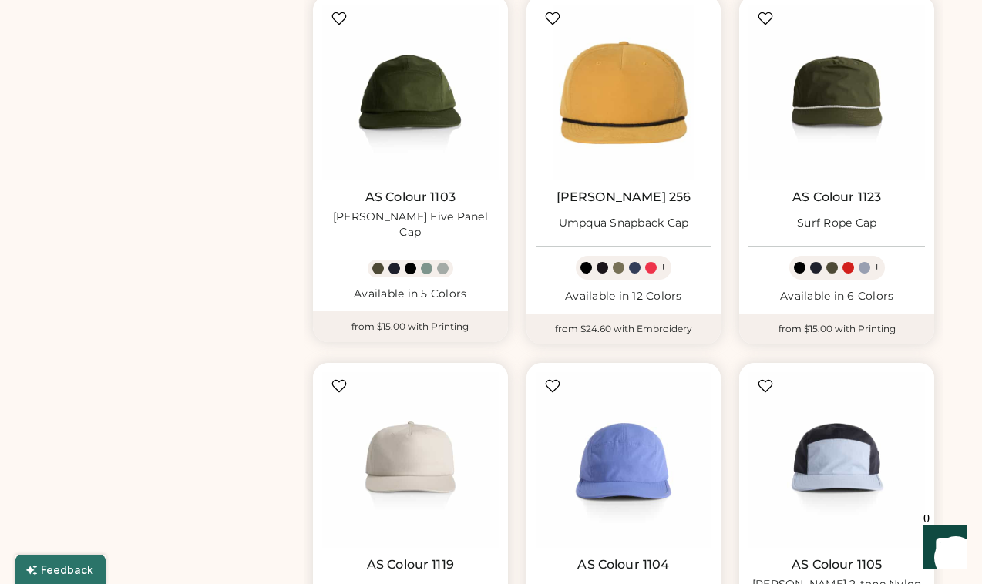
scroll to position [553, 0]
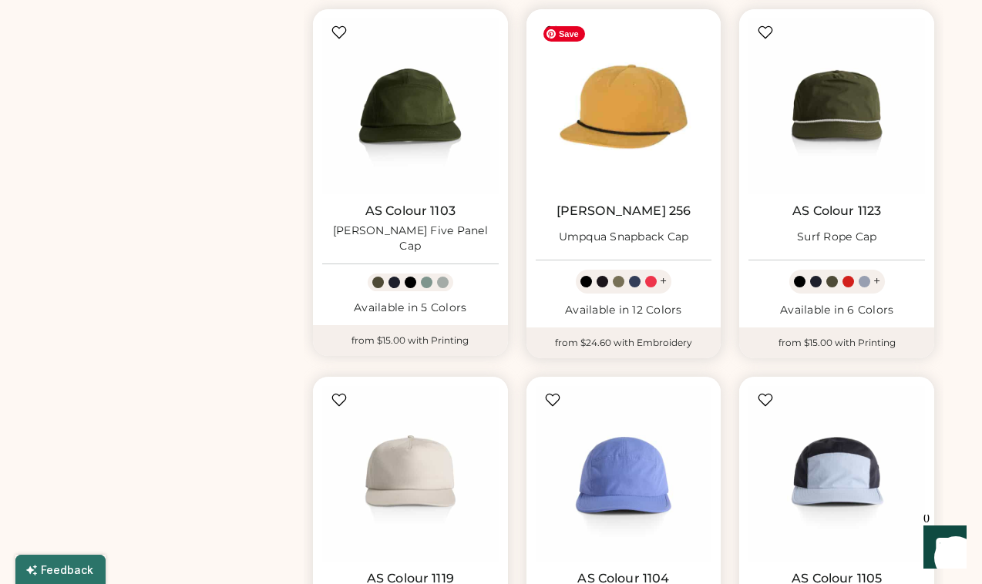
click at [692, 161] on img at bounding box center [624, 107] width 177 height 177
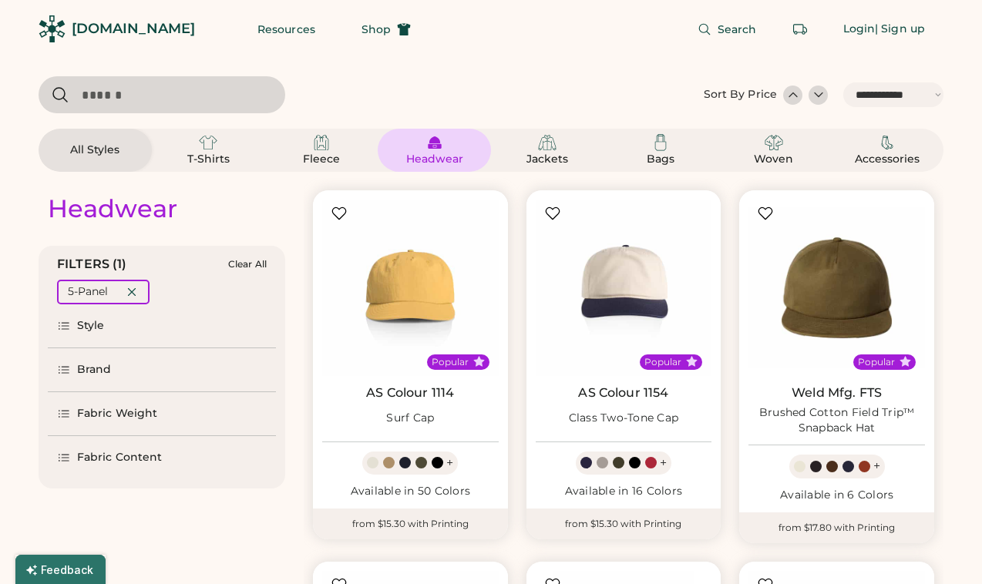
select select "*****"
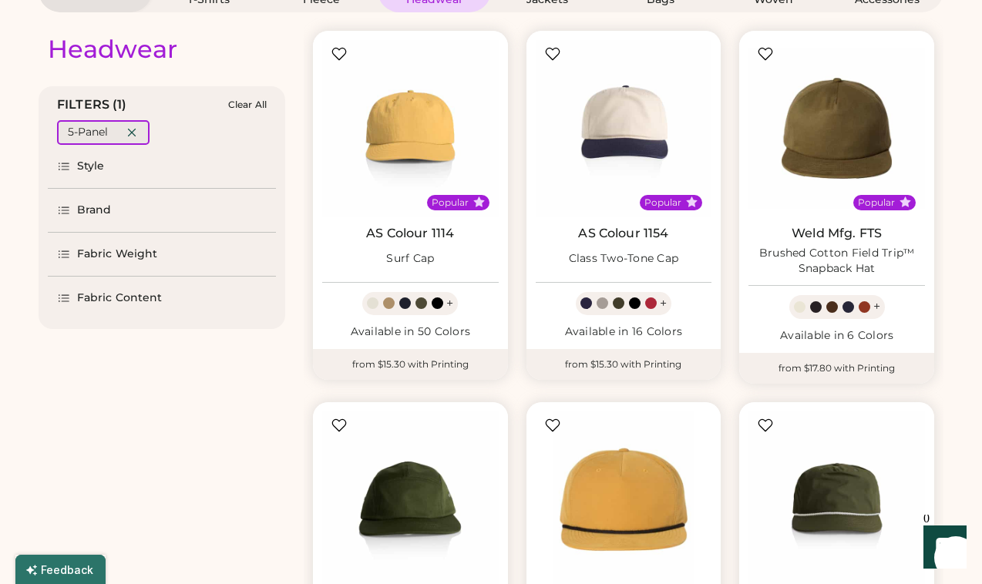
click at [136, 126] on icon at bounding box center [132, 133] width 14 height 14
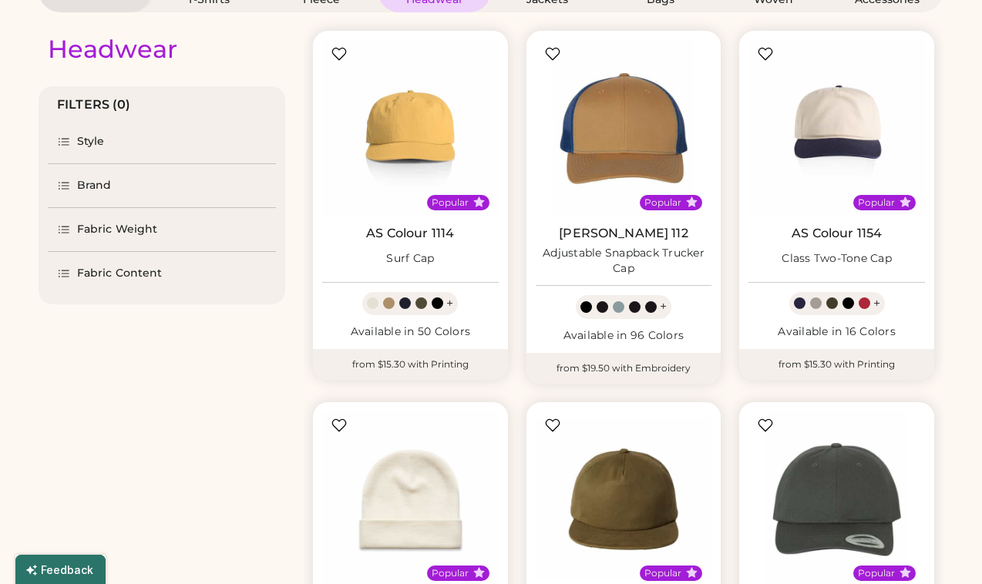
click at [99, 141] on div "Style" at bounding box center [91, 141] width 28 height 15
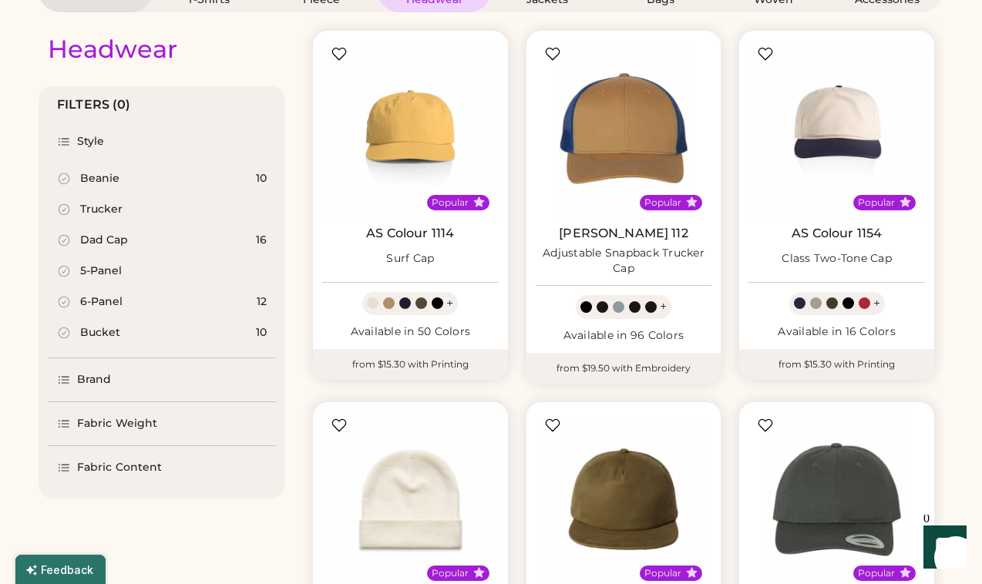
click at [116, 237] on div "Dad Cap" at bounding box center [104, 240] width 48 height 15
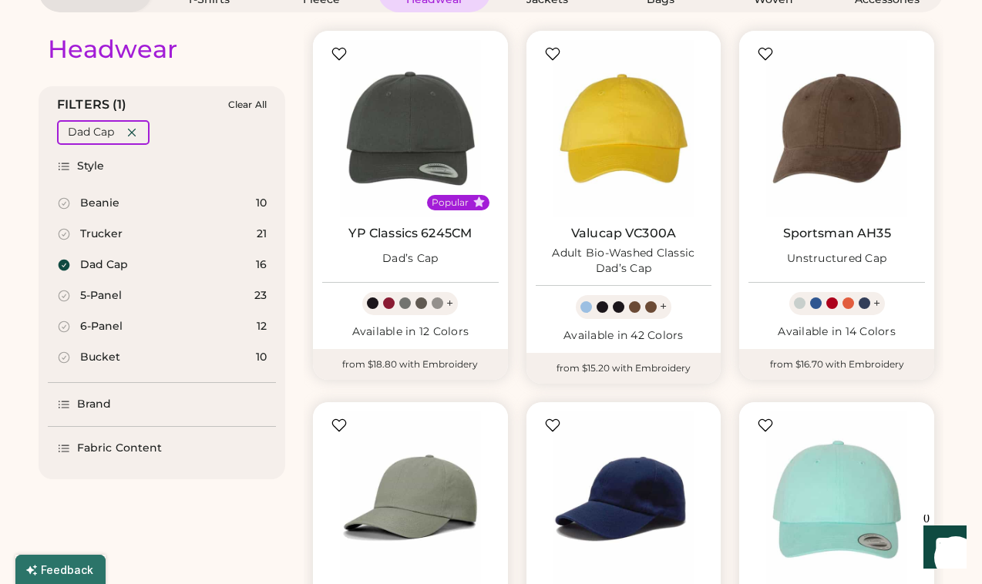
click at [163, 355] on div "Bucket 10" at bounding box center [162, 357] width 228 height 31
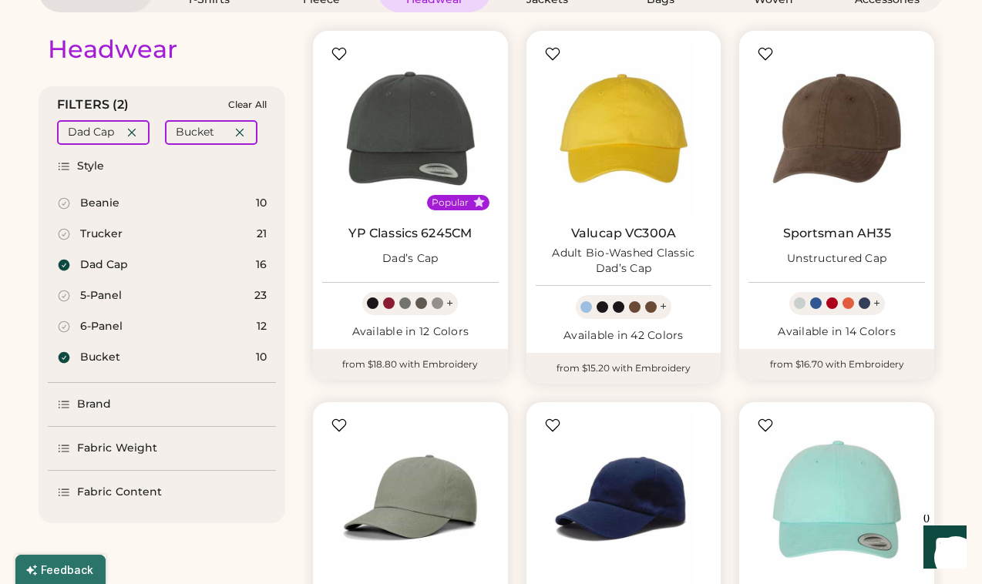
click at [120, 265] on div "Dad Cap" at bounding box center [104, 264] width 48 height 15
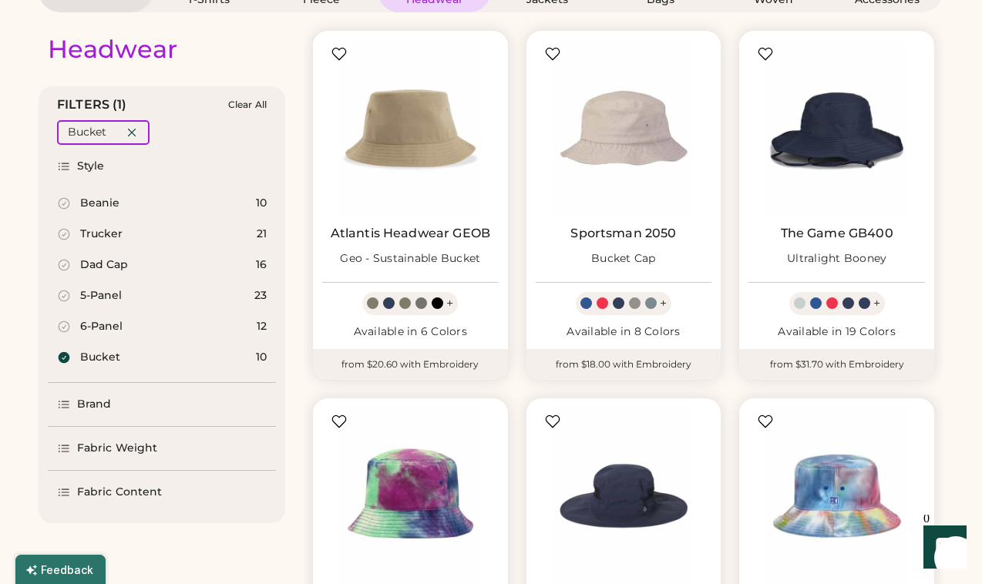
click at [120, 265] on div "Dad Cap" at bounding box center [104, 264] width 48 height 15
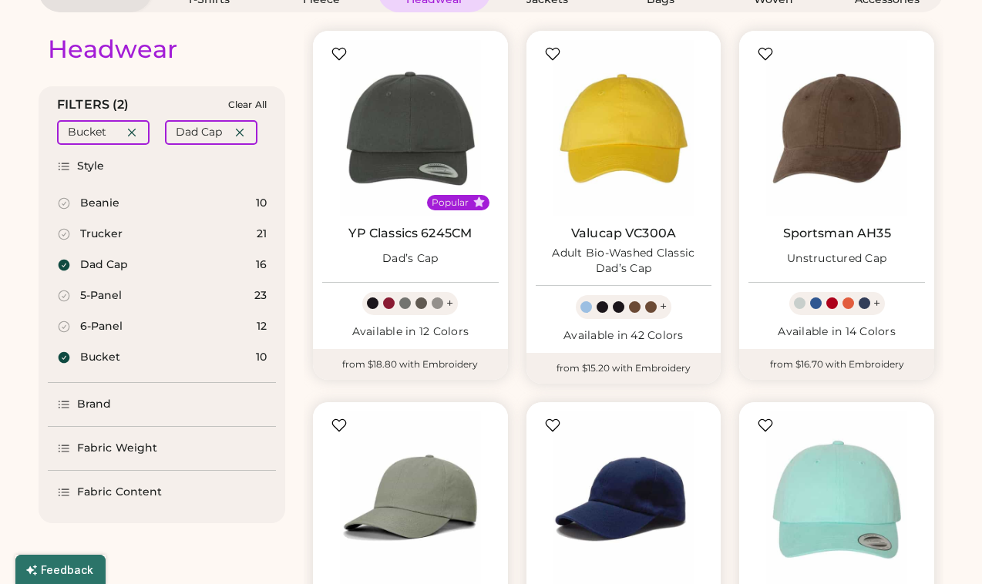
click at [118, 357] on div "Bucket" at bounding box center [100, 357] width 40 height 15
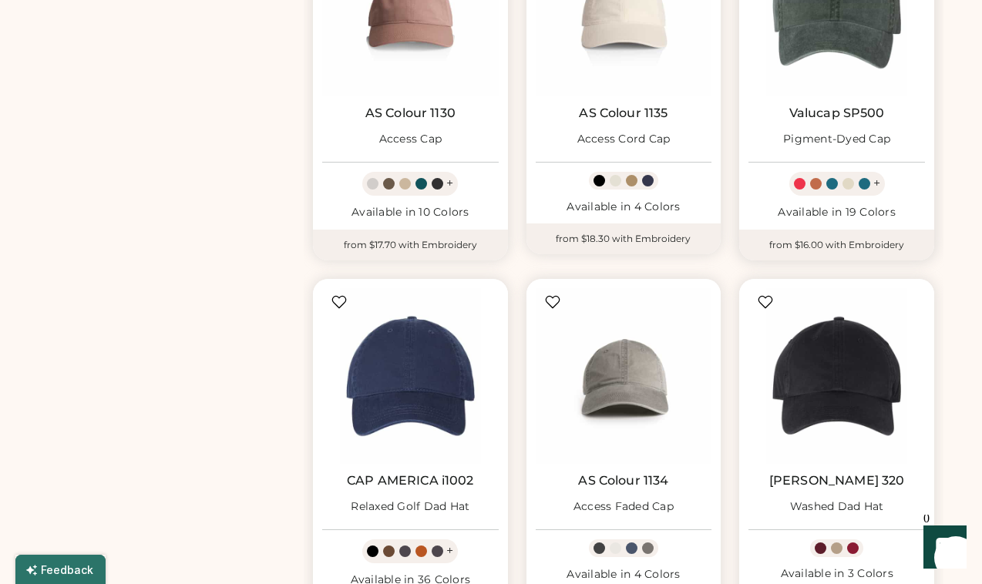
scroll to position [1471, 0]
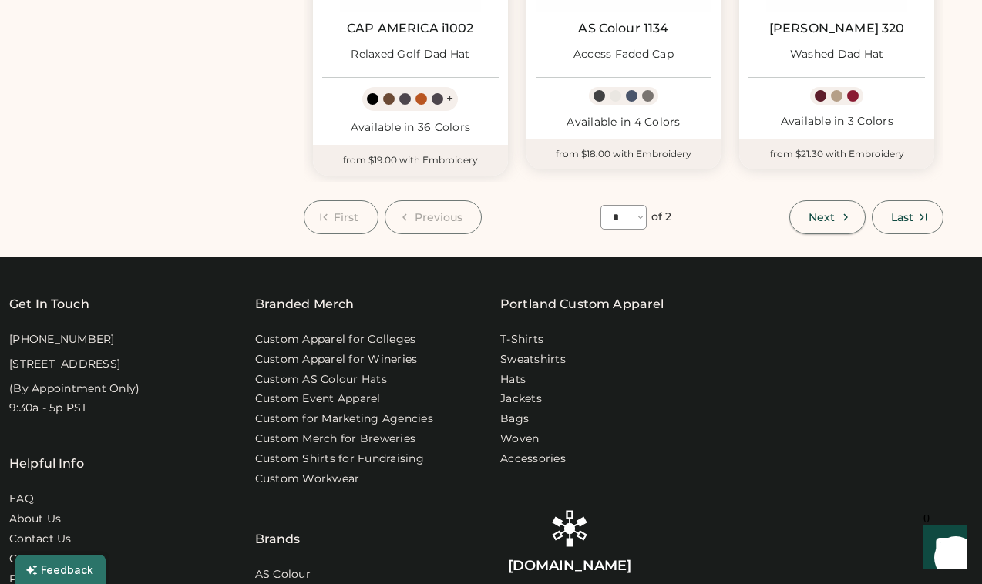
click at [843, 224] on icon at bounding box center [846, 217] width 14 height 14
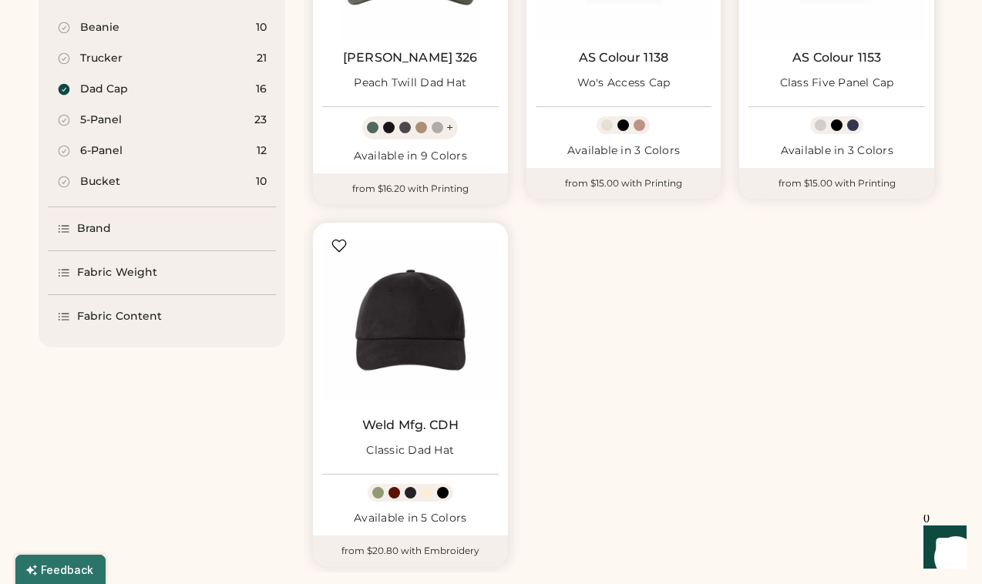
scroll to position [554, 0]
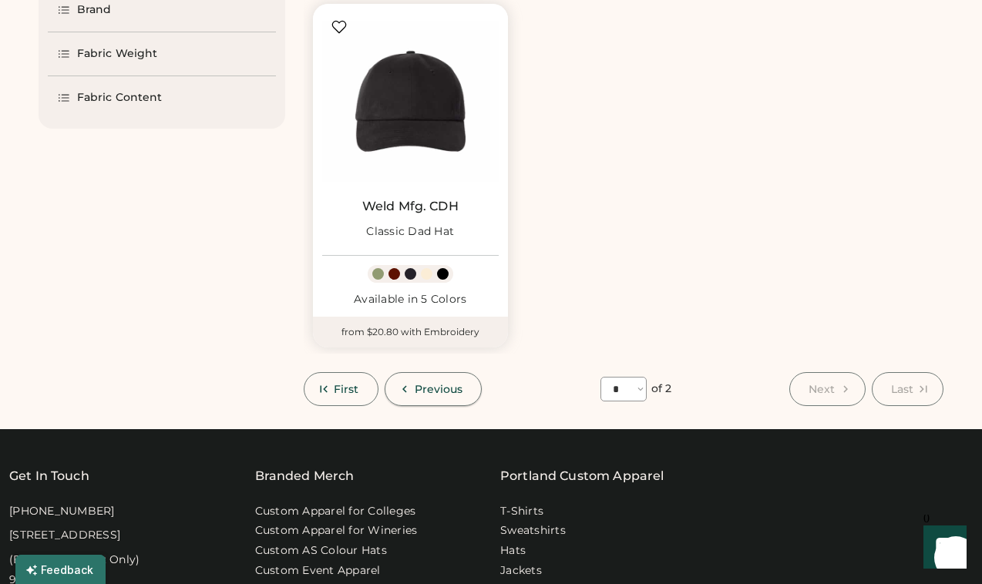
click at [420, 405] on button "Previous" at bounding box center [434, 389] width 98 height 34
select select "*"
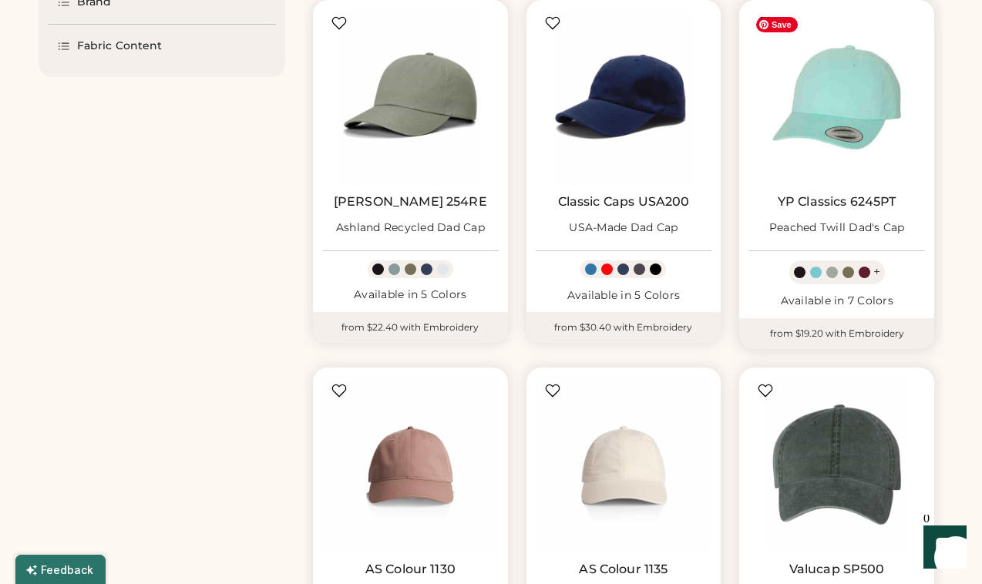
scroll to position [724, 0]
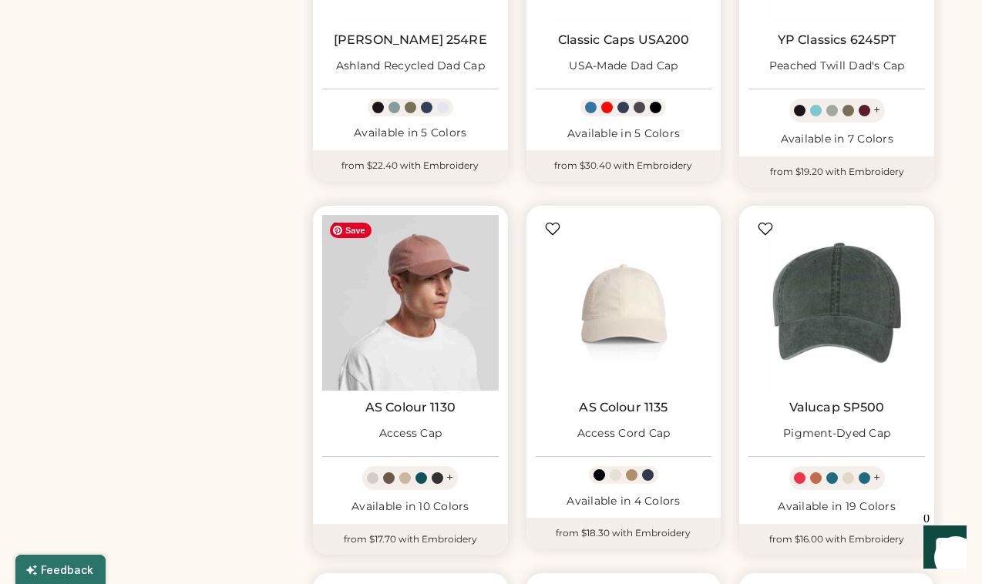
click at [471, 380] on img at bounding box center [410, 303] width 177 height 177
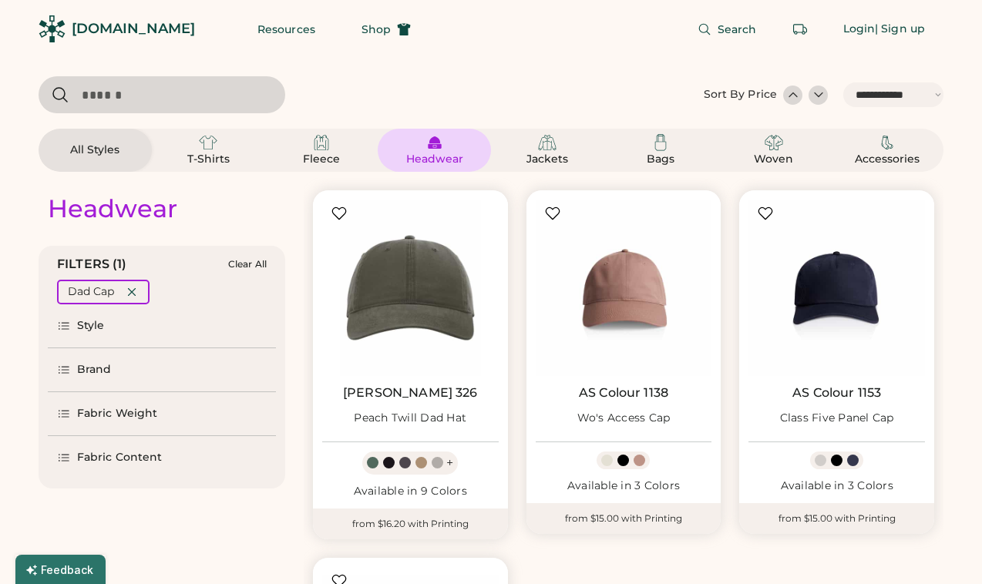
select select "*****"
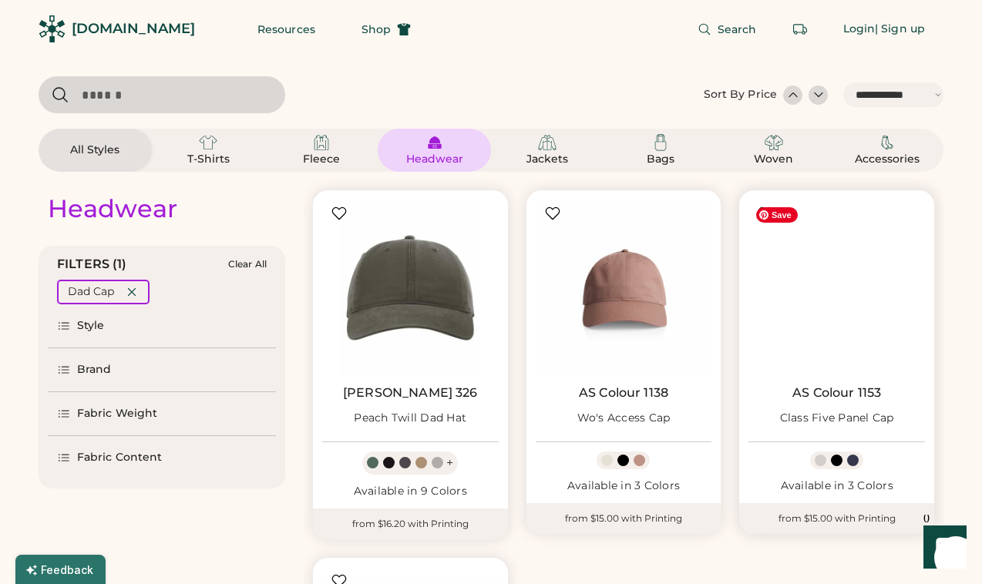
scroll to position [608, 0]
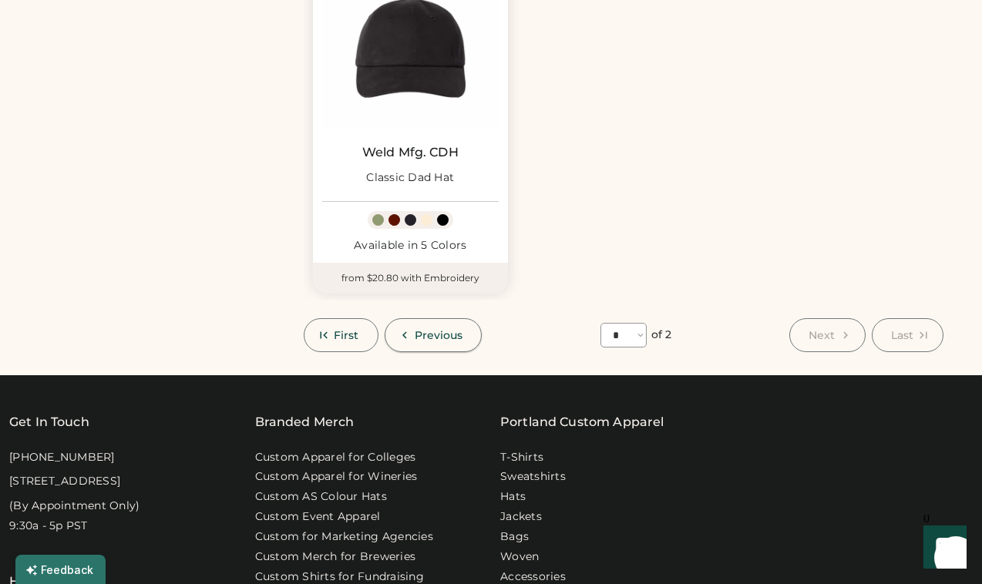
click at [416, 345] on button "Previous" at bounding box center [434, 335] width 98 height 34
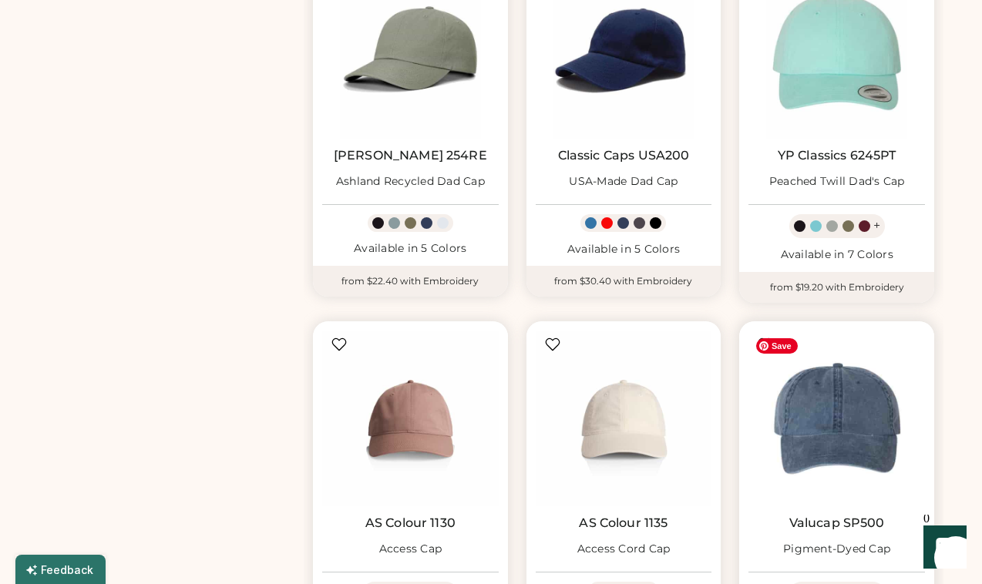
click at [873, 392] on img at bounding box center [837, 419] width 177 height 177
select select "*"
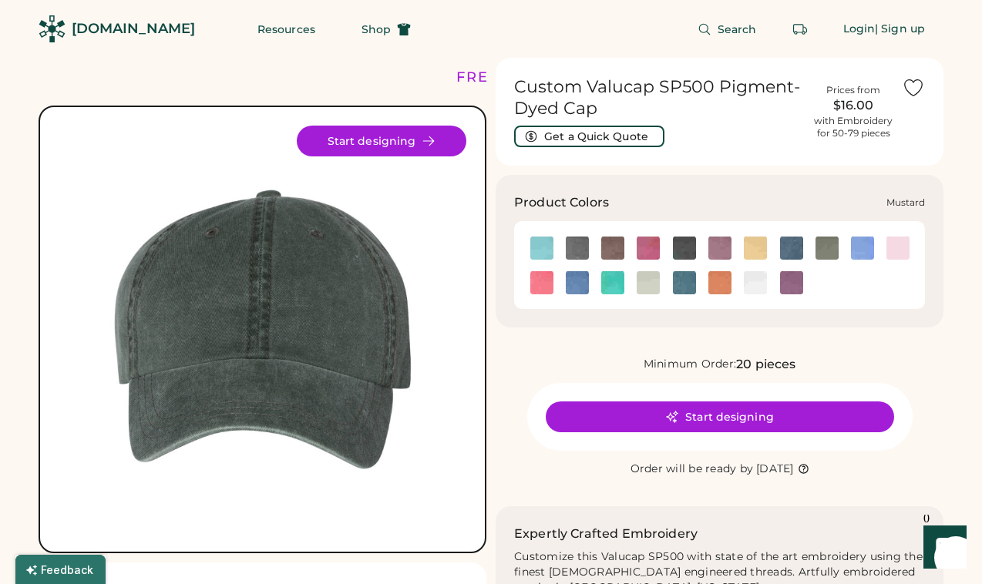
click at [759, 252] on img at bounding box center [755, 248] width 23 height 23
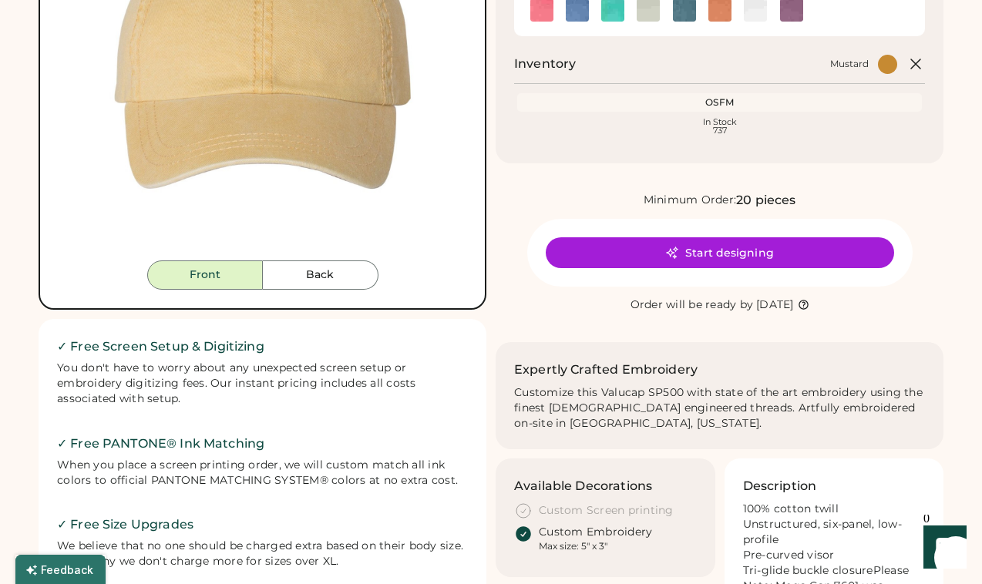
scroll to position [335, 0]
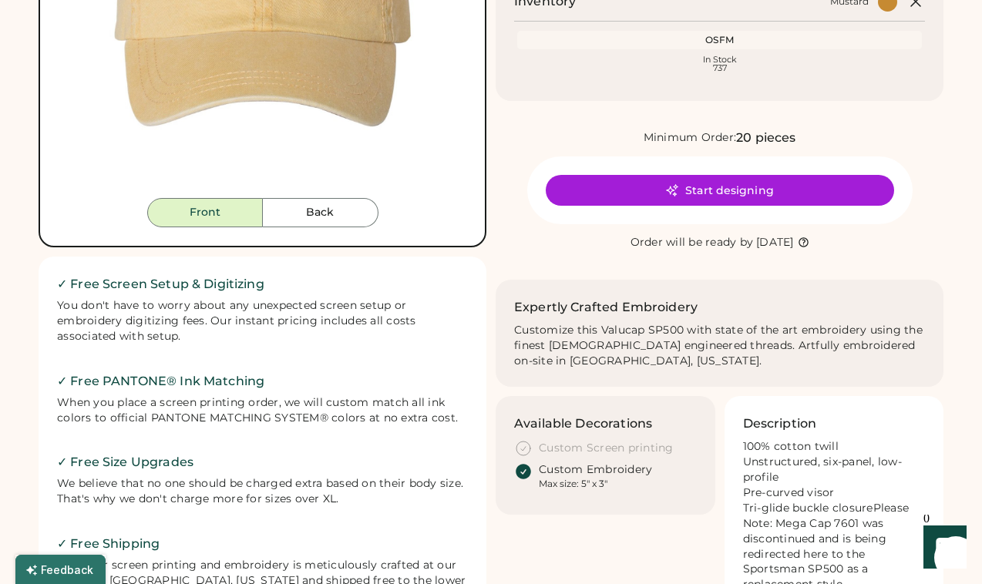
click at [334, 222] on button "Back" at bounding box center [321, 212] width 116 height 29
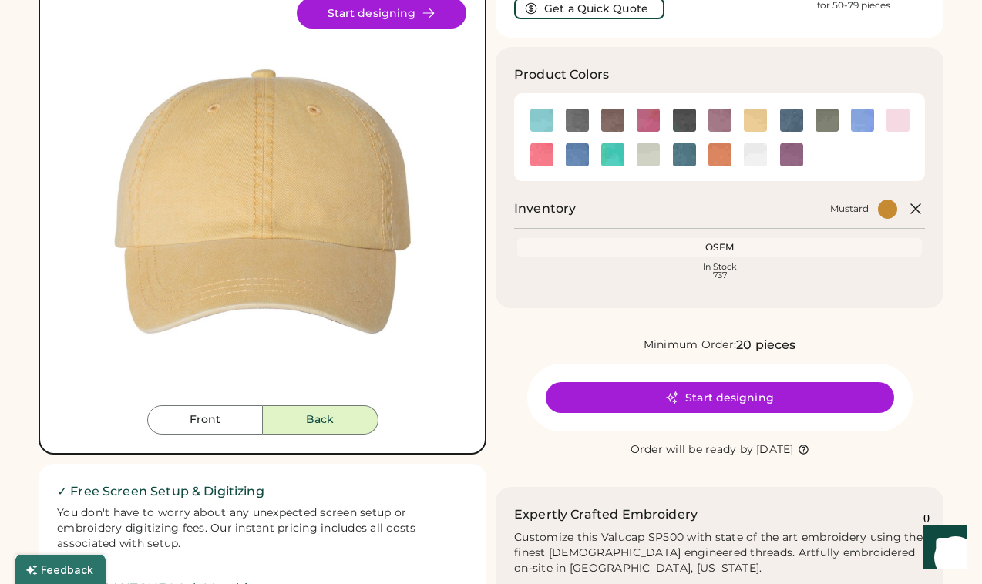
scroll to position [126, 0]
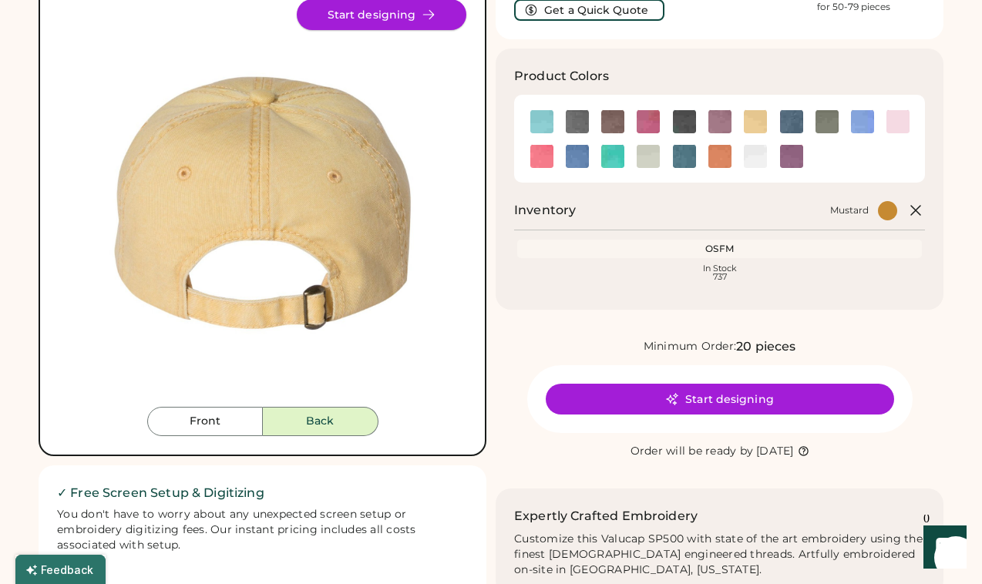
click at [398, 12] on button "Start designing" at bounding box center [382, 14] width 170 height 31
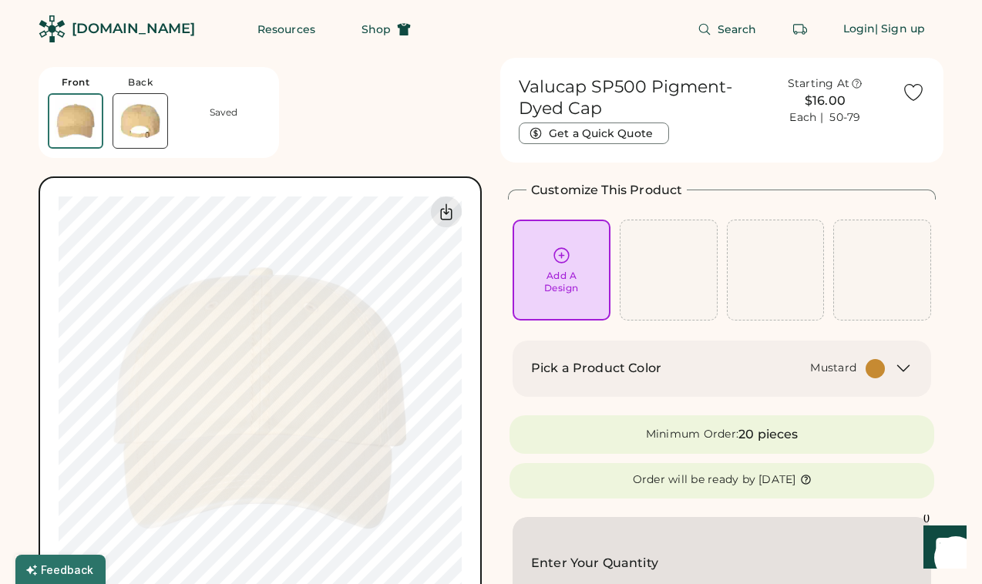
click at [535, 246] on div "Add A Design" at bounding box center [561, 270] width 76 height 49
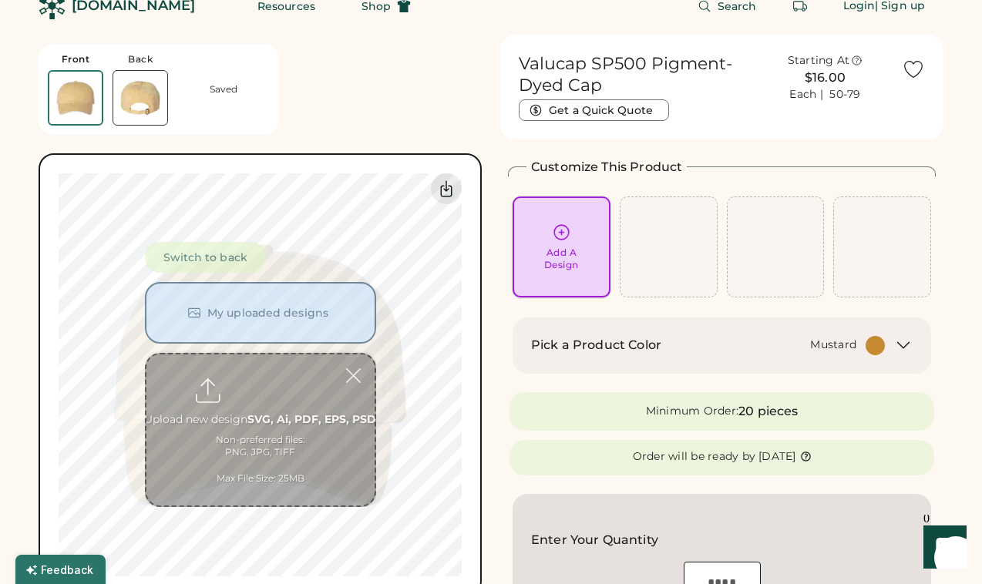
scroll to position [58, 0]
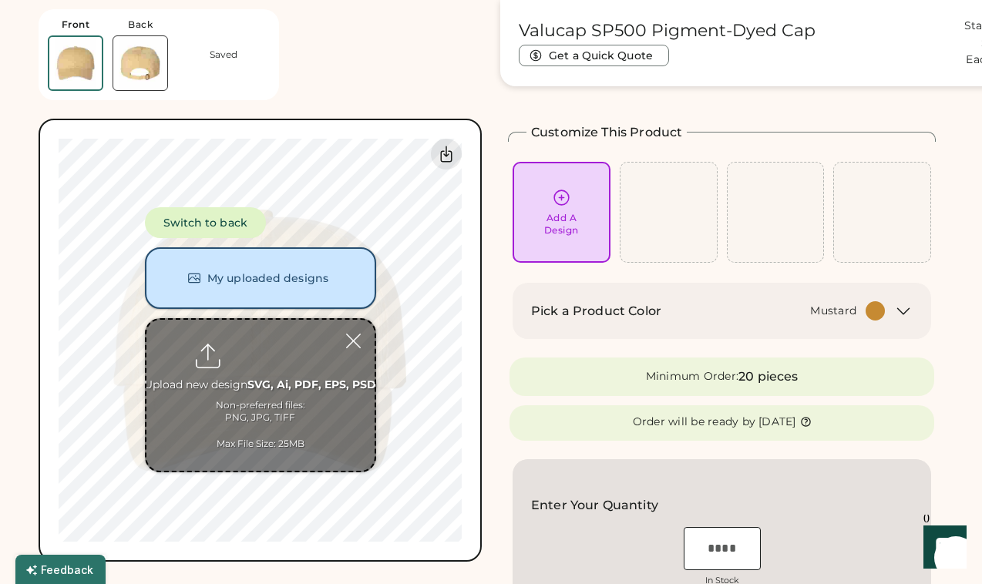
click at [344, 276] on button "My uploaded designs" at bounding box center [260, 278] width 231 height 62
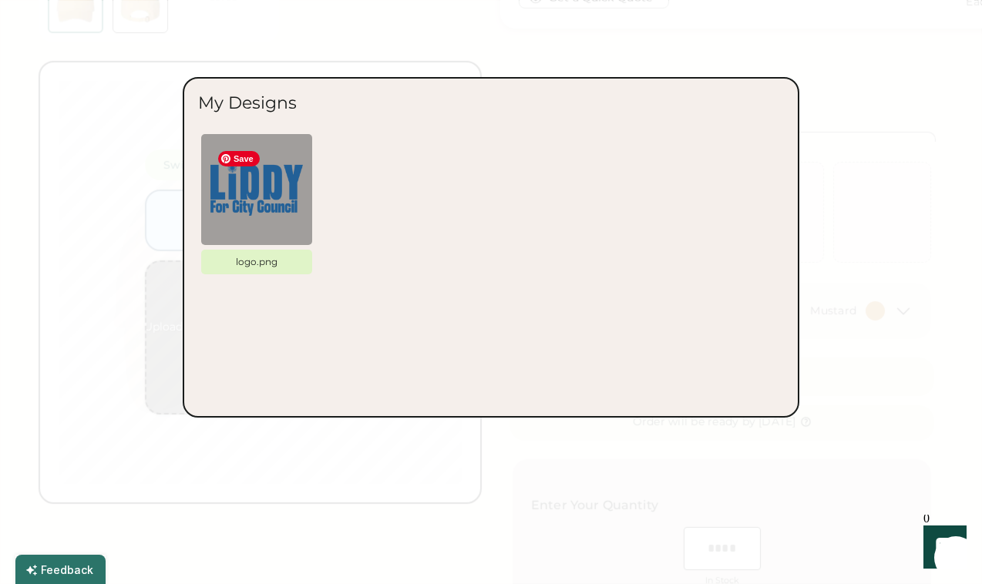
click at [264, 211] on img at bounding box center [256, 189] width 93 height 93
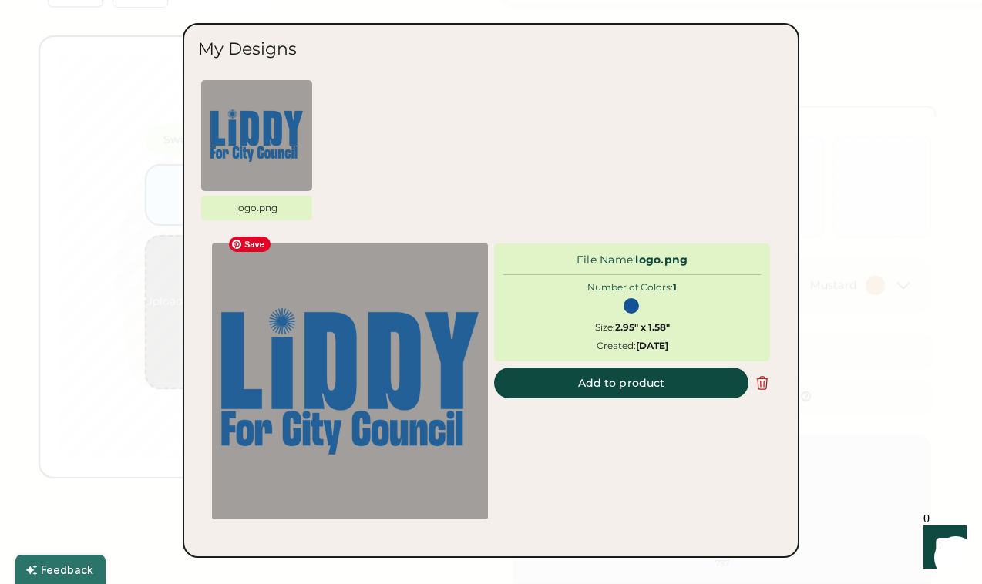
scroll to position [86, 0]
click at [633, 379] on button "Add to product" at bounding box center [621, 383] width 254 height 31
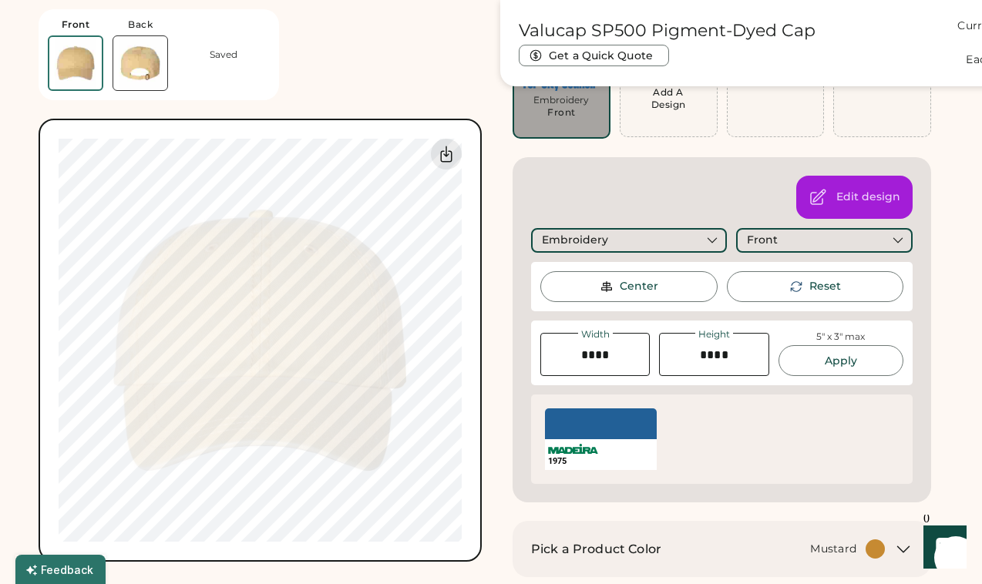
scroll to position [185, 0]
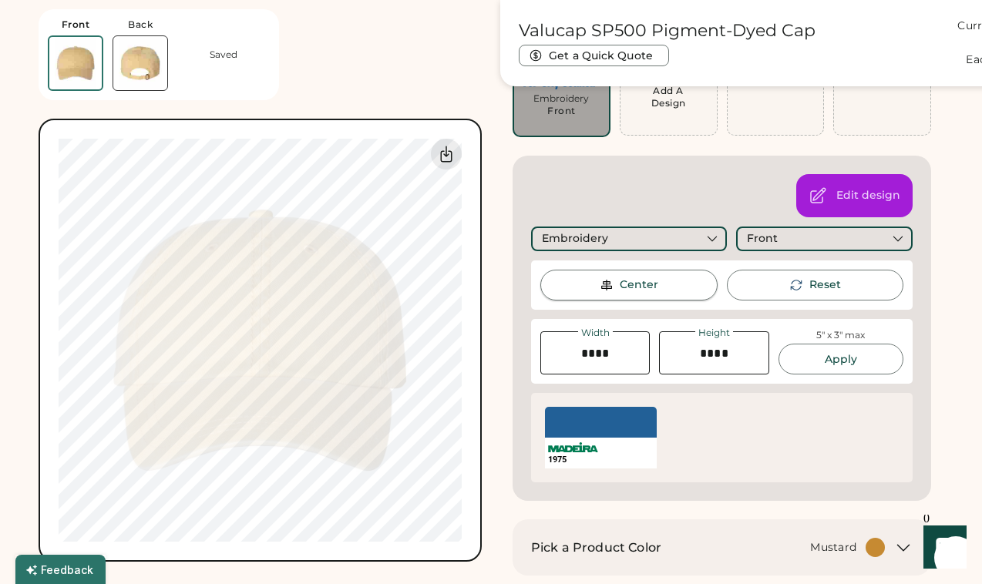
click at [635, 288] on div "Center" at bounding box center [639, 285] width 39 height 15
click at [749, 232] on div "Front" at bounding box center [762, 238] width 31 height 15
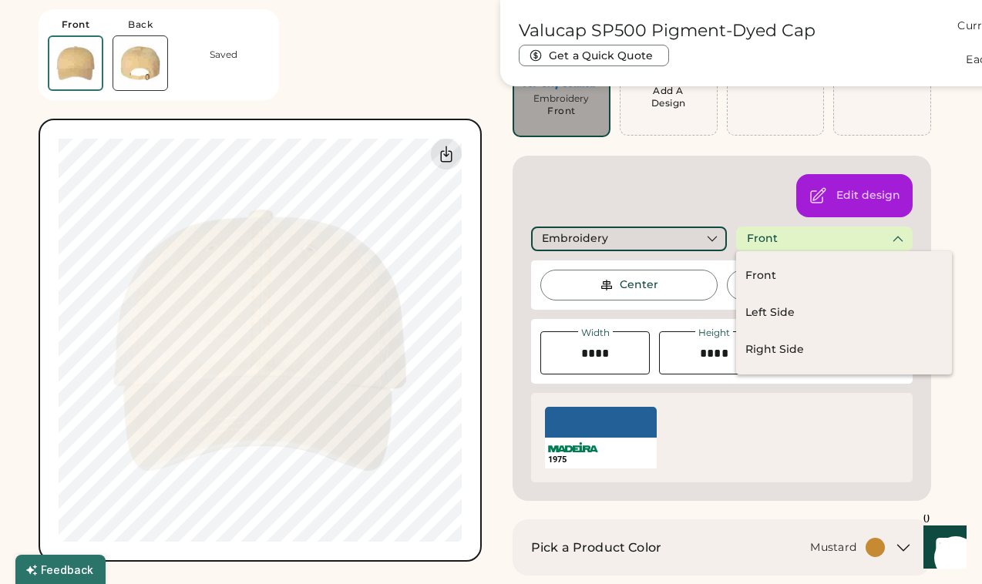
click at [672, 237] on div "Embroidery" at bounding box center [629, 239] width 196 height 25
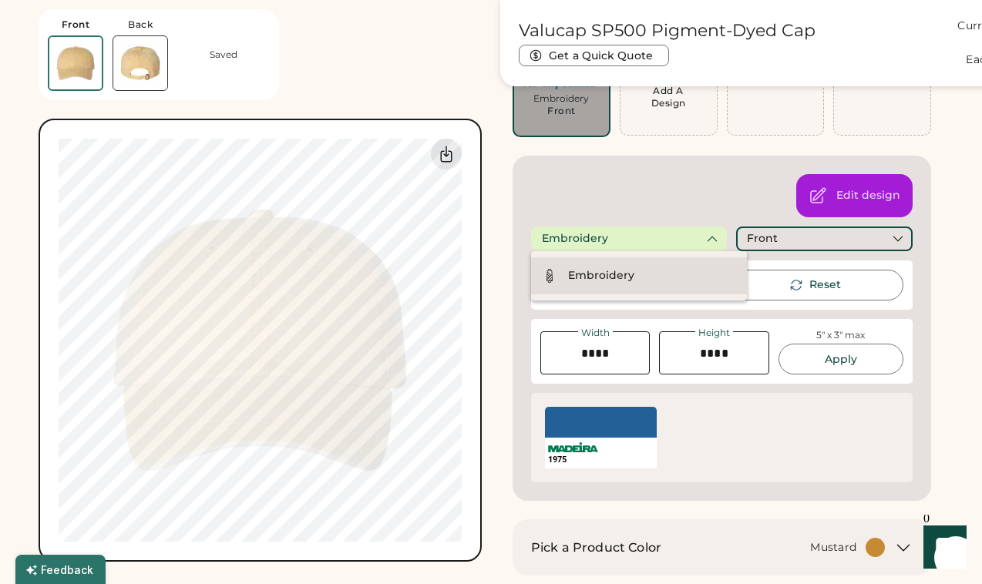
click at [649, 271] on div "Embroidery" at bounding box center [639, 275] width 216 height 37
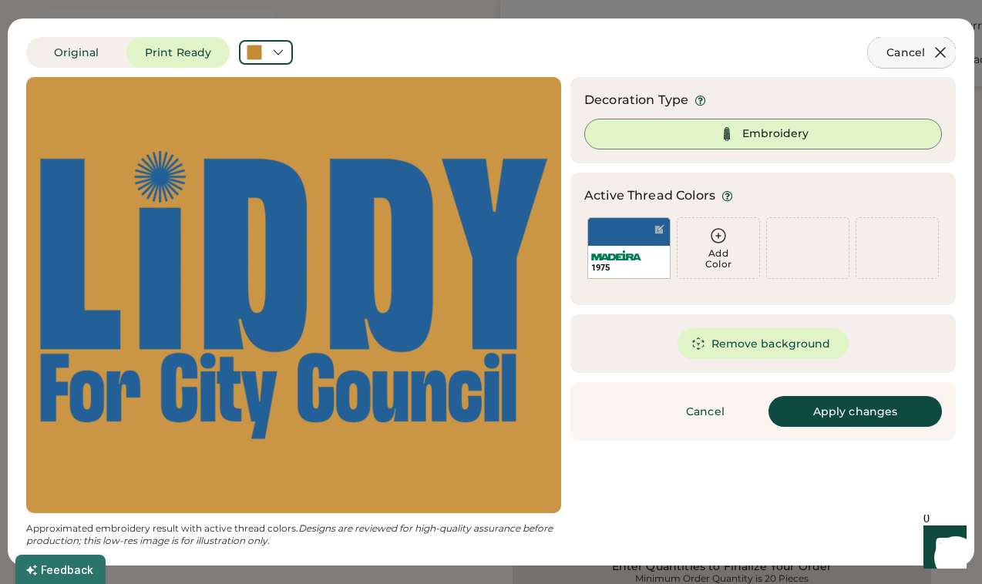
click at [936, 56] on icon at bounding box center [940, 52] width 9 height 9
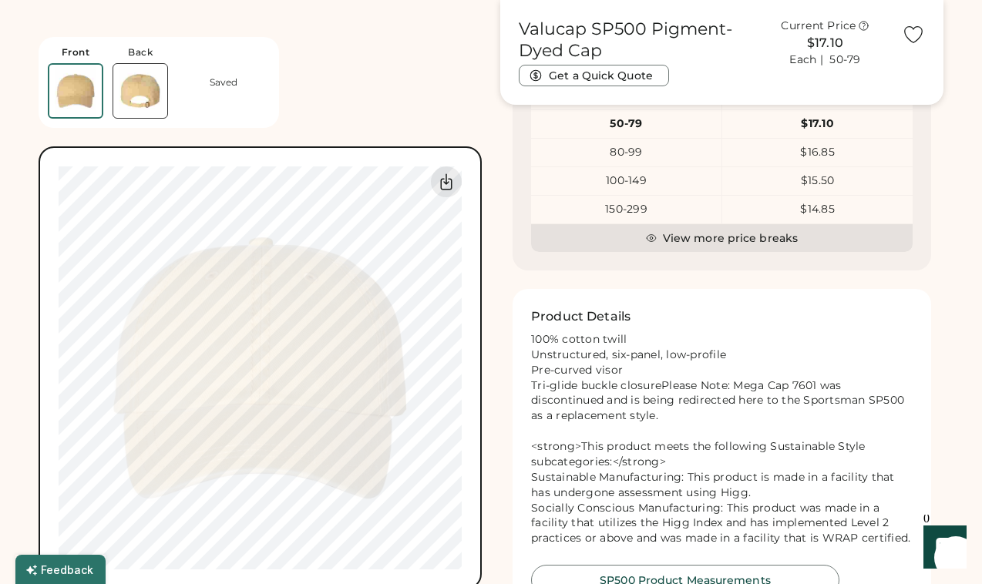
scroll to position [1692, 0]
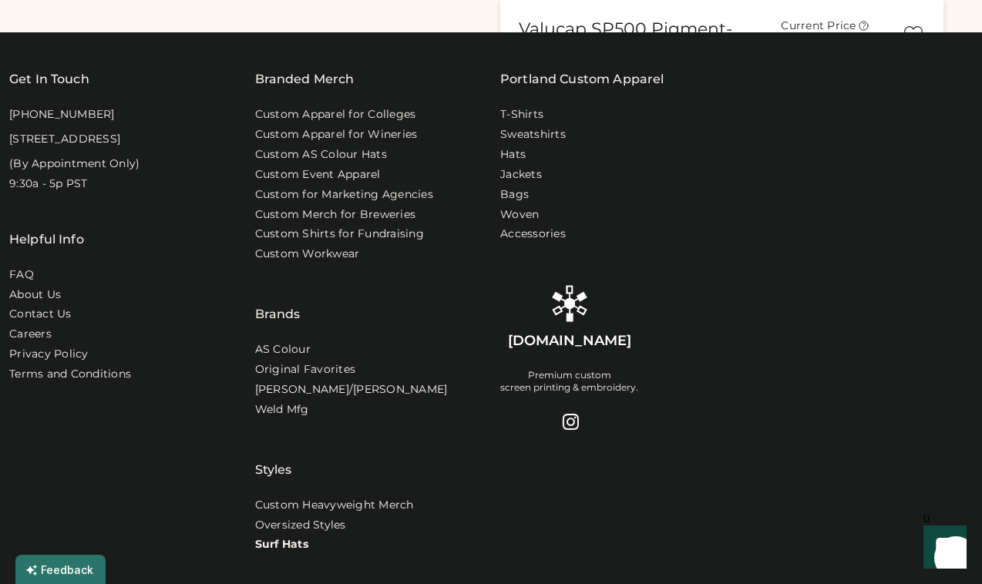
click at [298, 553] on link "Surf Hats" at bounding box center [281, 544] width 53 height 15
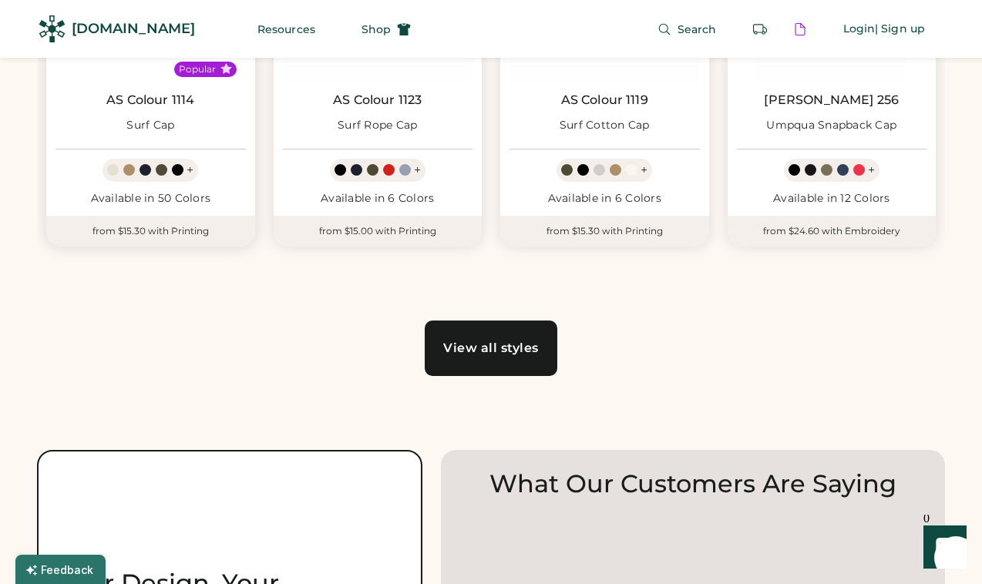
scroll to position [984, 0]
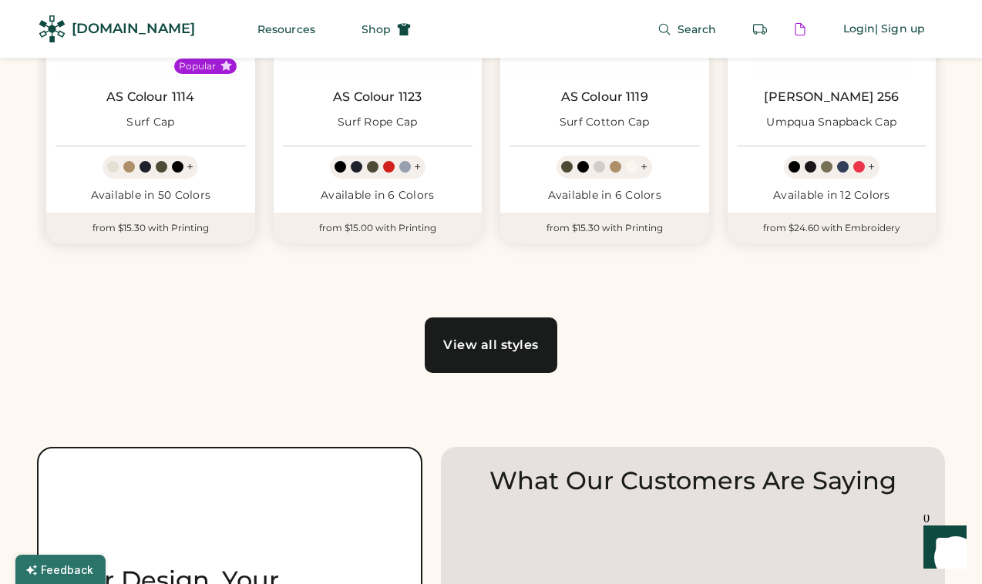
click at [160, 102] on link "AS Colour 1114" at bounding box center [150, 96] width 88 height 15
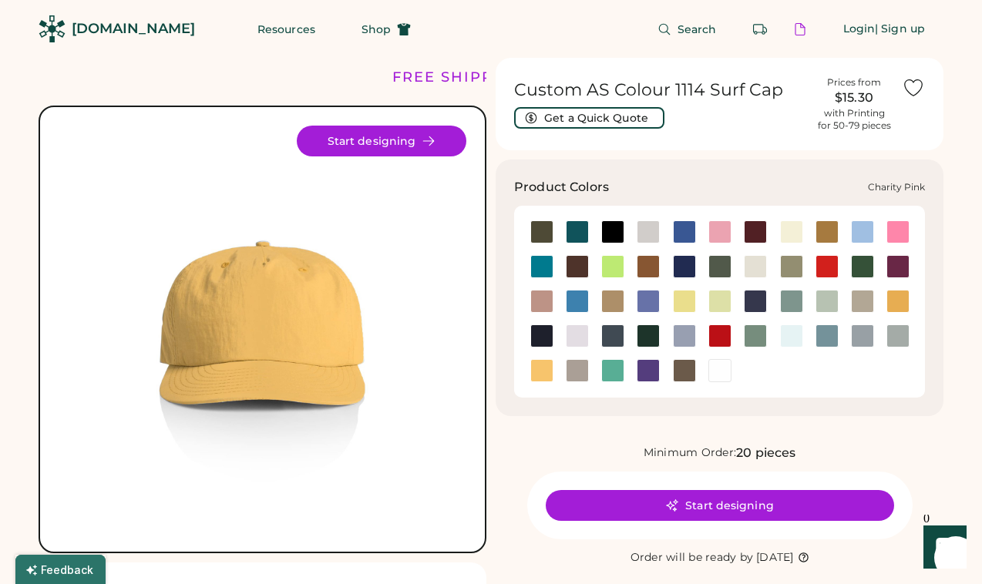
click at [899, 231] on div at bounding box center [898, 231] width 23 height 23
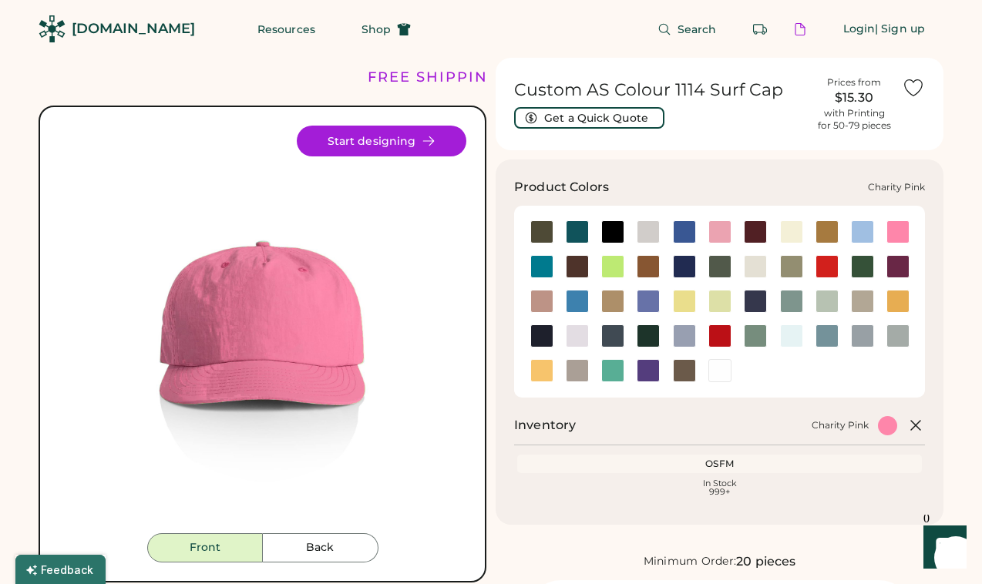
scroll to position [170, 0]
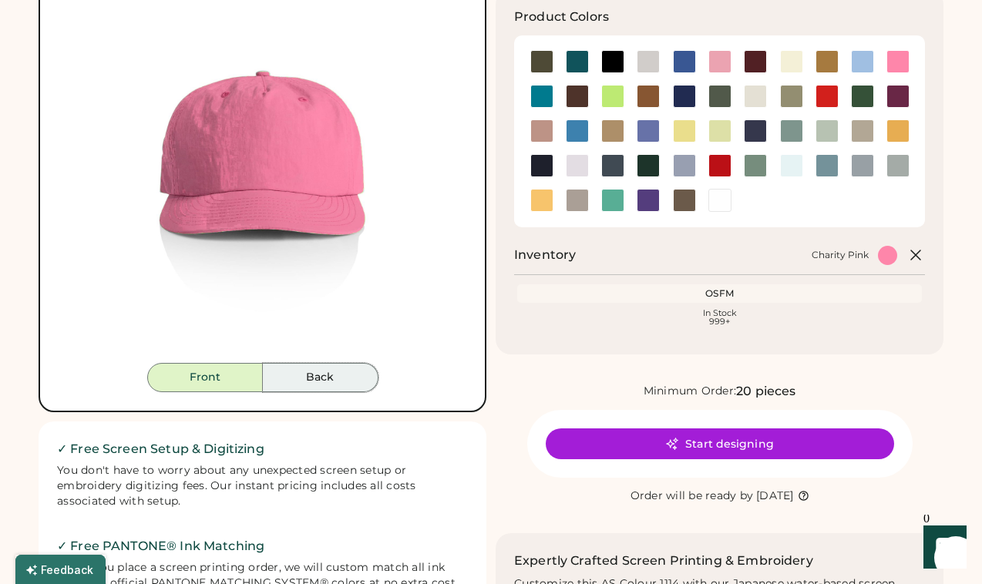
click at [355, 382] on button "Back" at bounding box center [321, 377] width 116 height 29
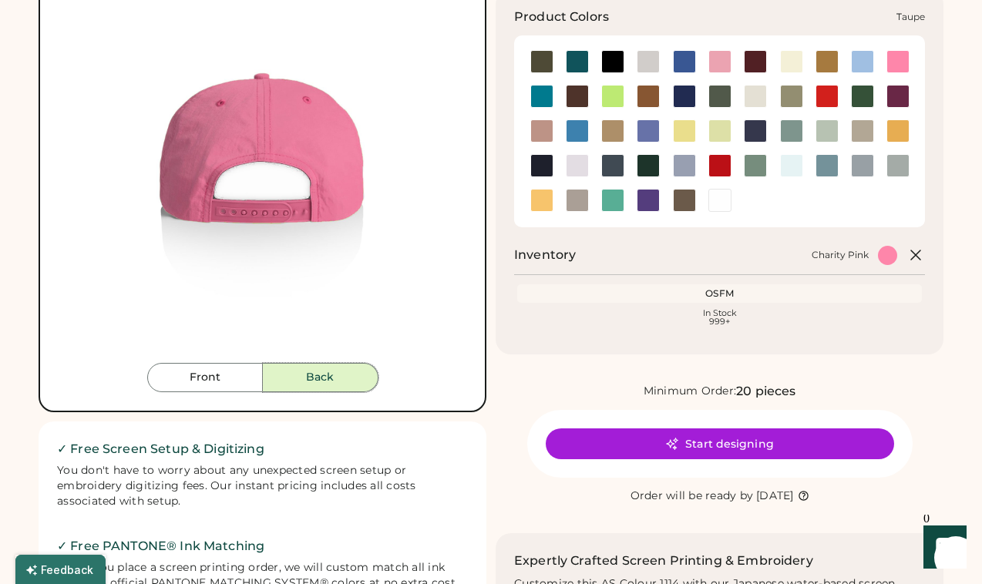
scroll to position [0, 0]
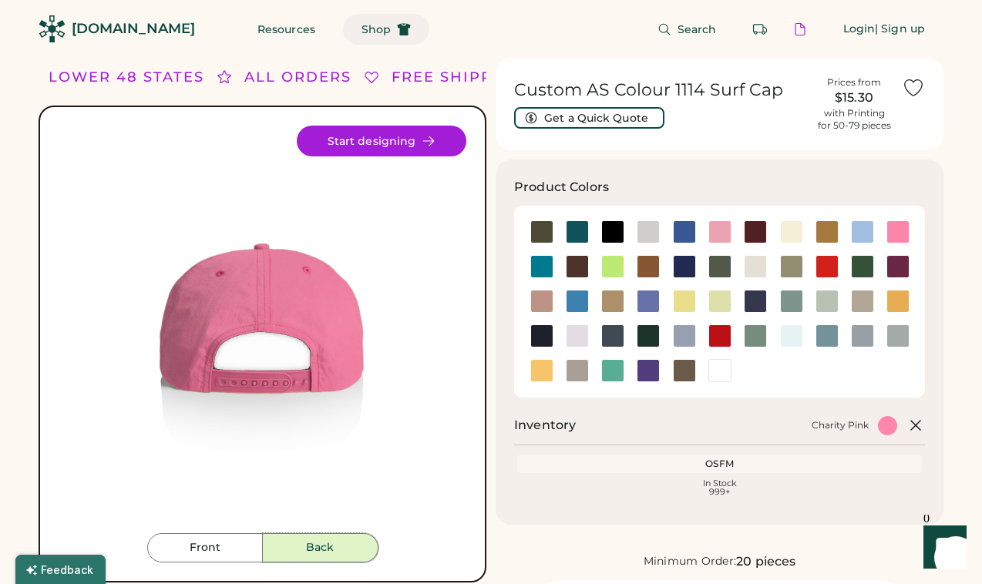
click at [362, 25] on span "Shop" at bounding box center [376, 29] width 29 height 11
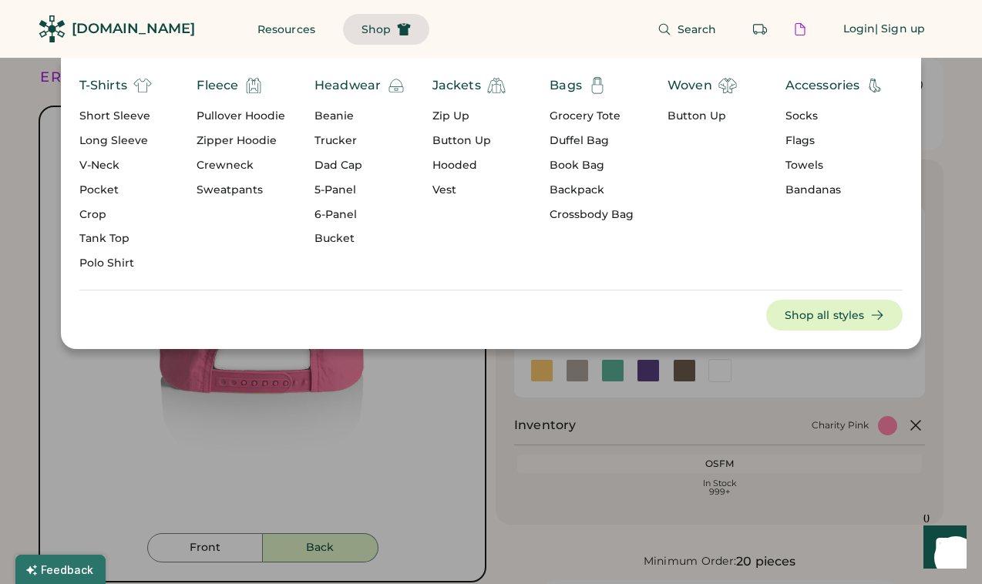
click at [819, 92] on div "Accessories" at bounding box center [823, 85] width 75 height 19
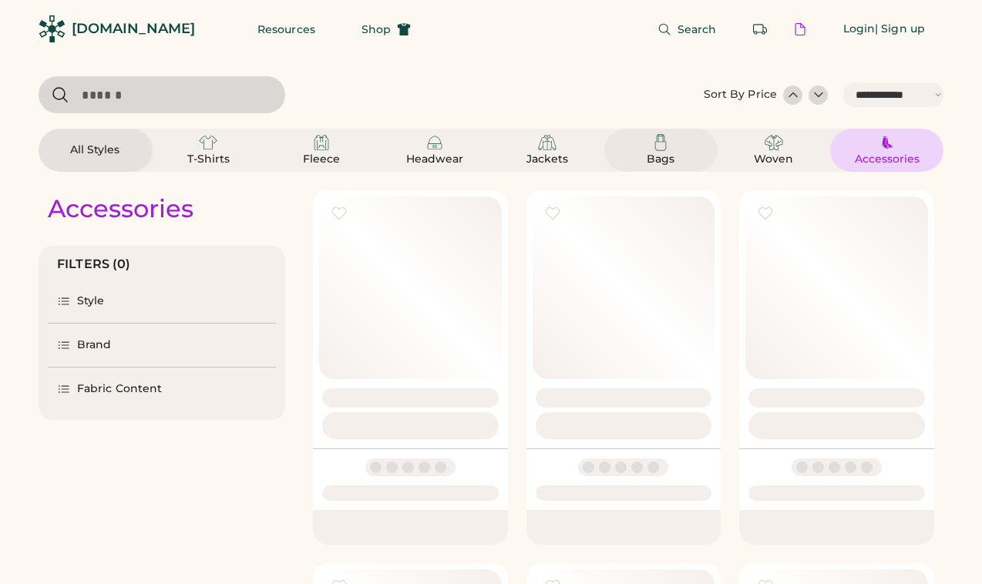
select select "*****"
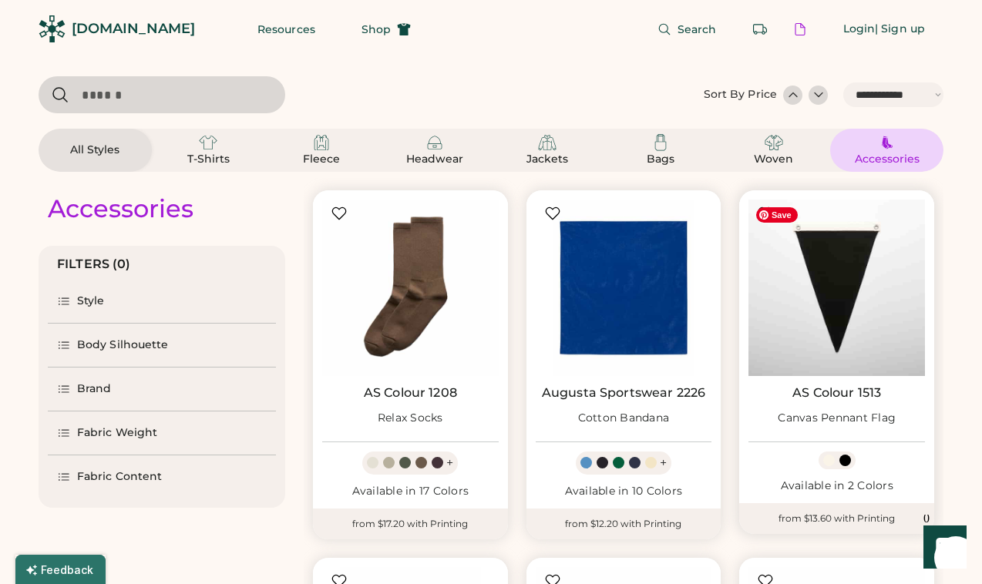
click at [809, 308] on img at bounding box center [837, 288] width 177 height 177
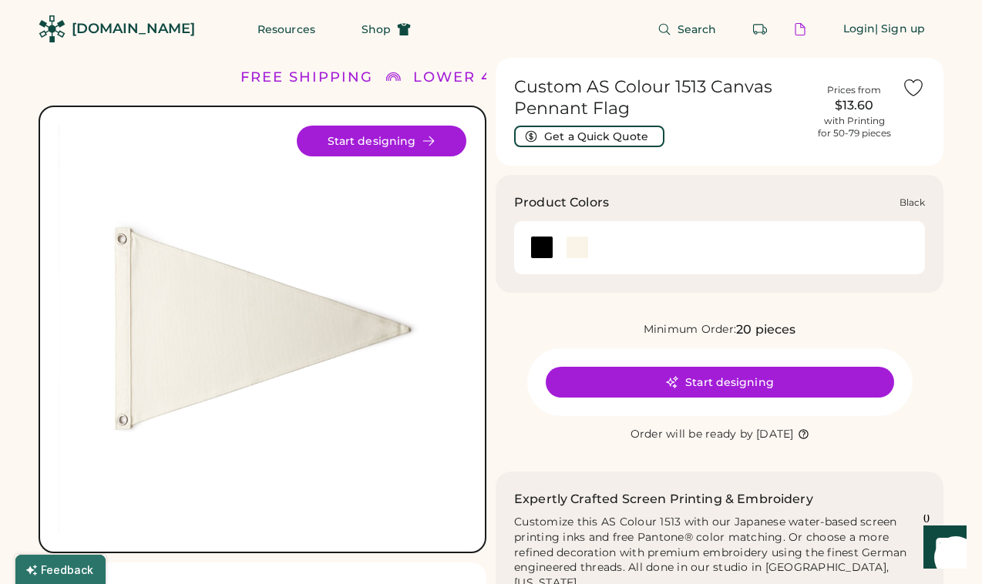
click at [562, 242] on div at bounding box center [576, 247] width 35 height 23
click at [573, 251] on div at bounding box center [577, 247] width 23 height 23
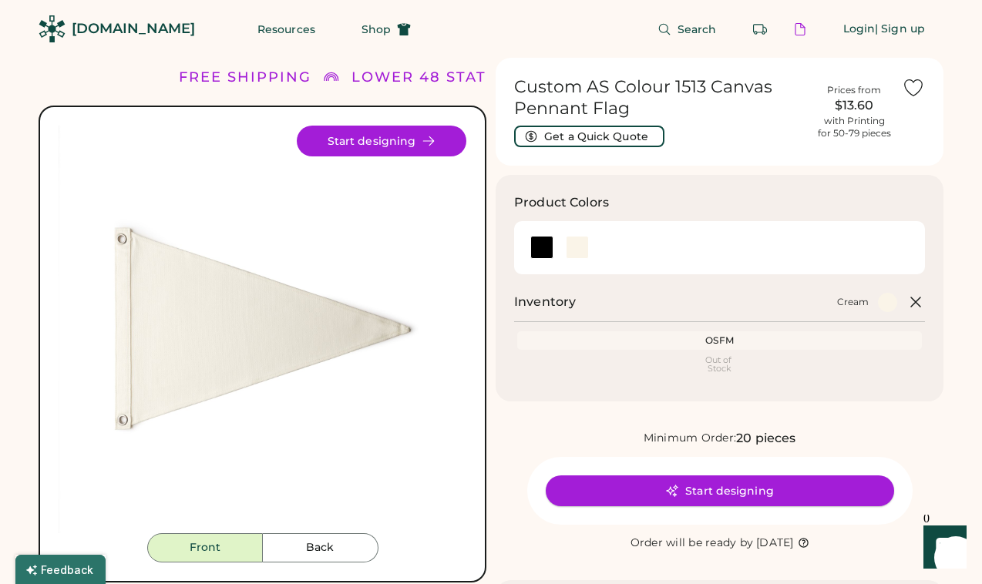
click at [658, 494] on button "Start designing" at bounding box center [720, 491] width 348 height 31
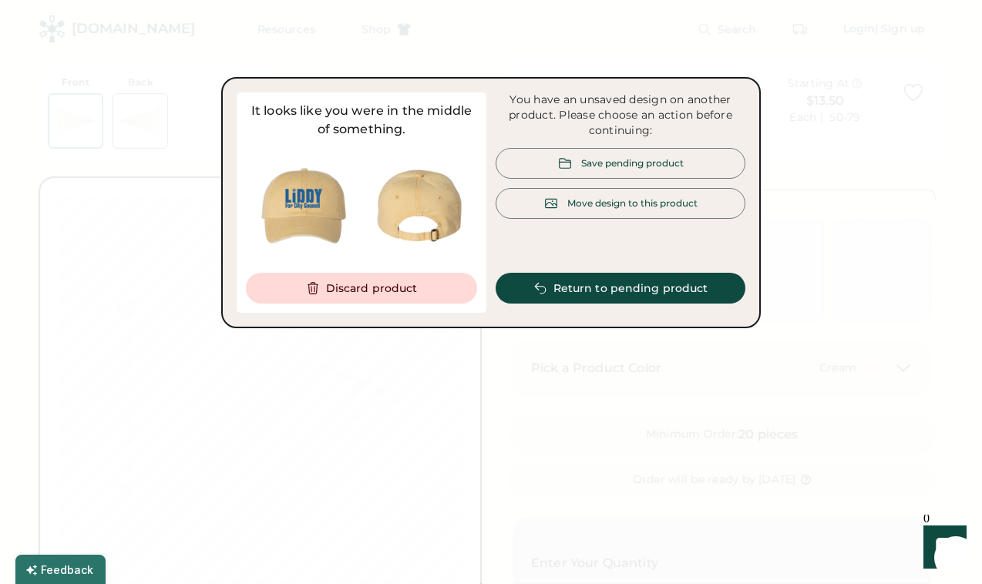
click at [422, 307] on div "It looks like you were in the middle of something. Discard product" at bounding box center [362, 203] width 250 height 220
click at [417, 292] on button "Discard product" at bounding box center [361, 288] width 231 height 31
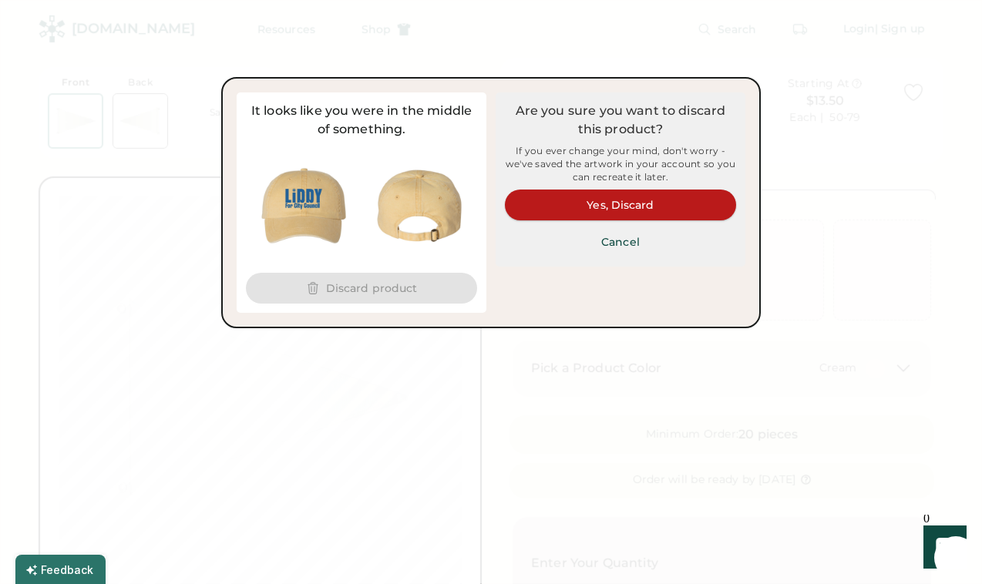
click at [534, 200] on button "Yes, Discard" at bounding box center [620, 205] width 231 height 31
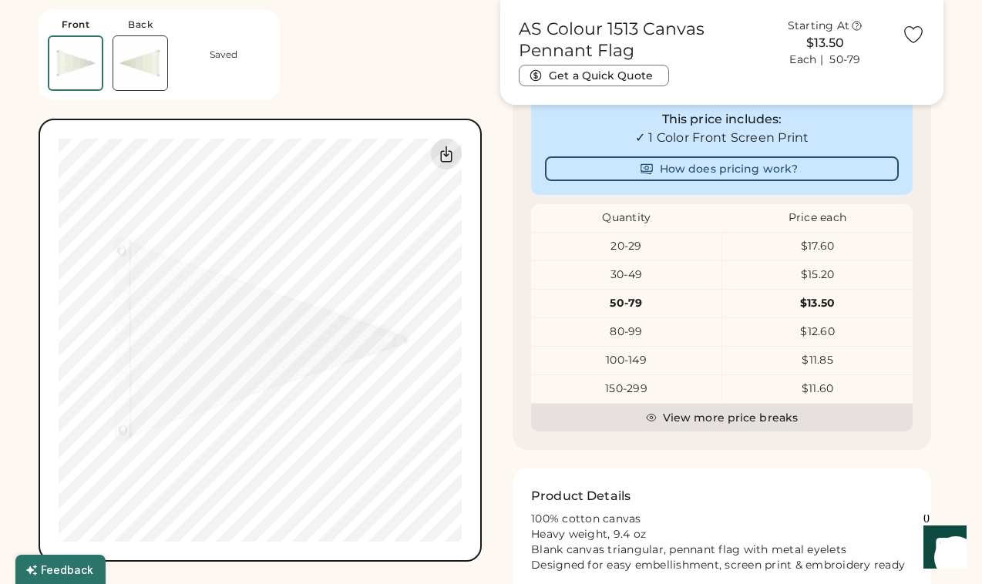
scroll to position [767, 0]
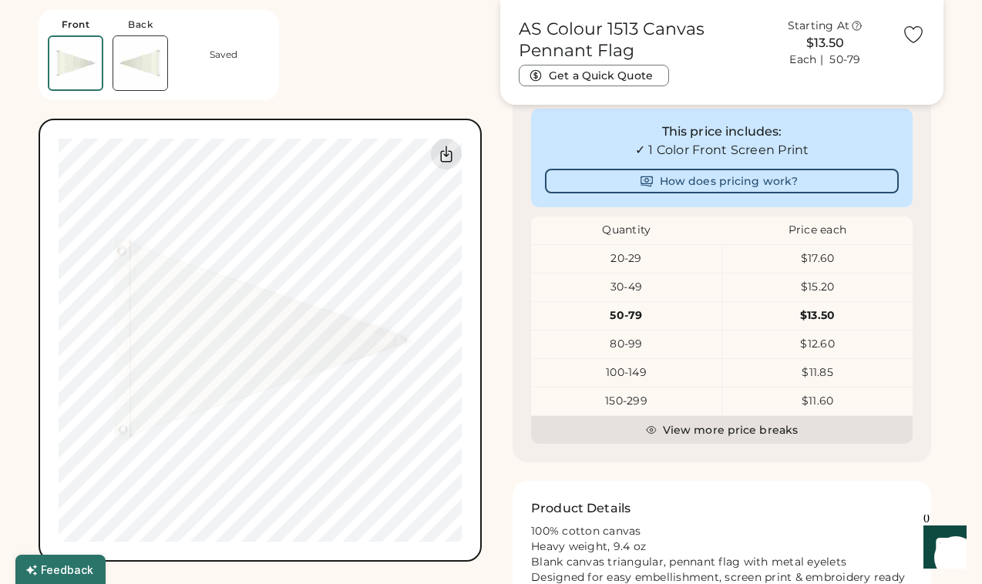
click at [622, 265] on div "20-29" at bounding box center [626, 258] width 190 height 15
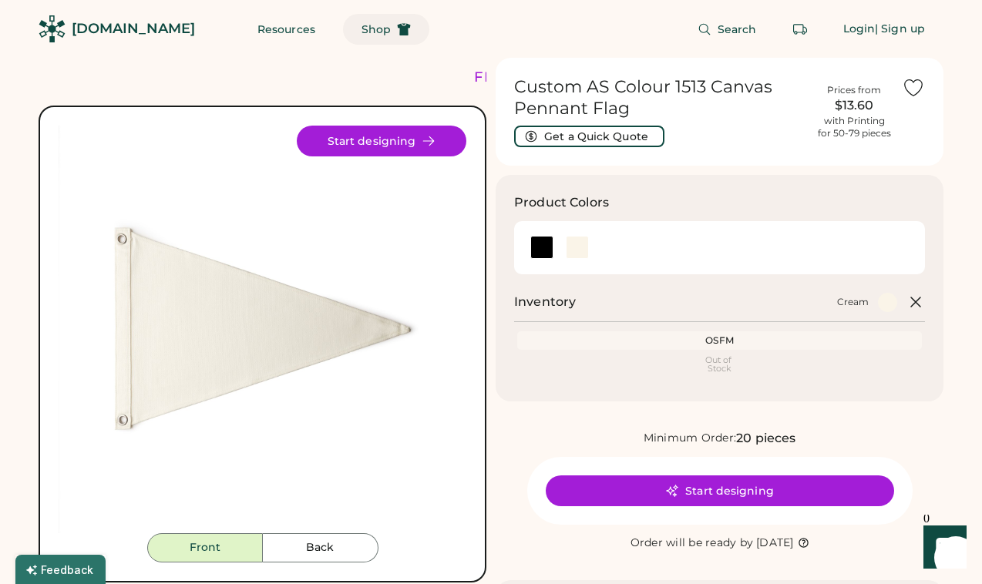
click at [397, 24] on icon at bounding box center [404, 29] width 14 height 14
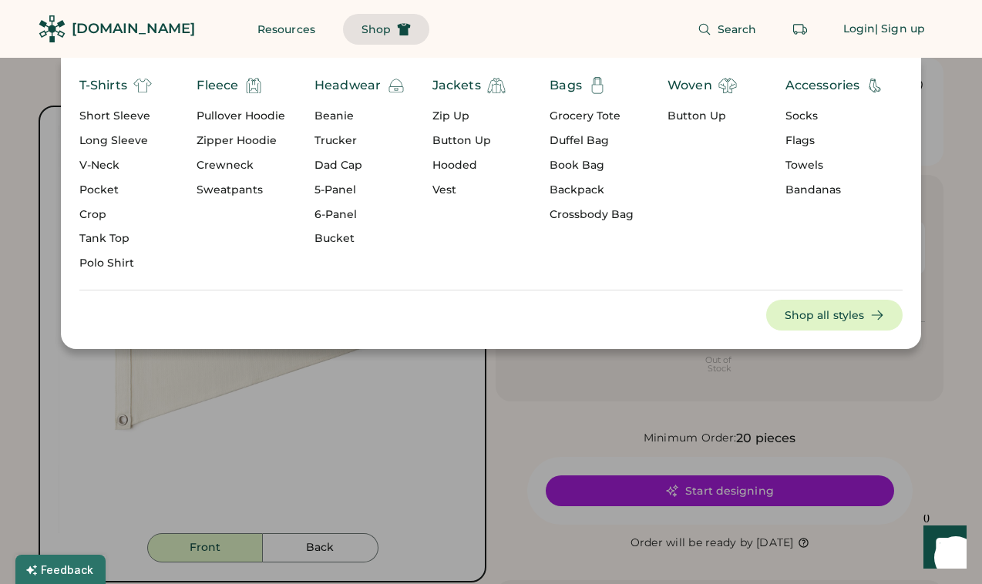
click at [823, 190] on div "Bandanas" at bounding box center [835, 190] width 99 height 15
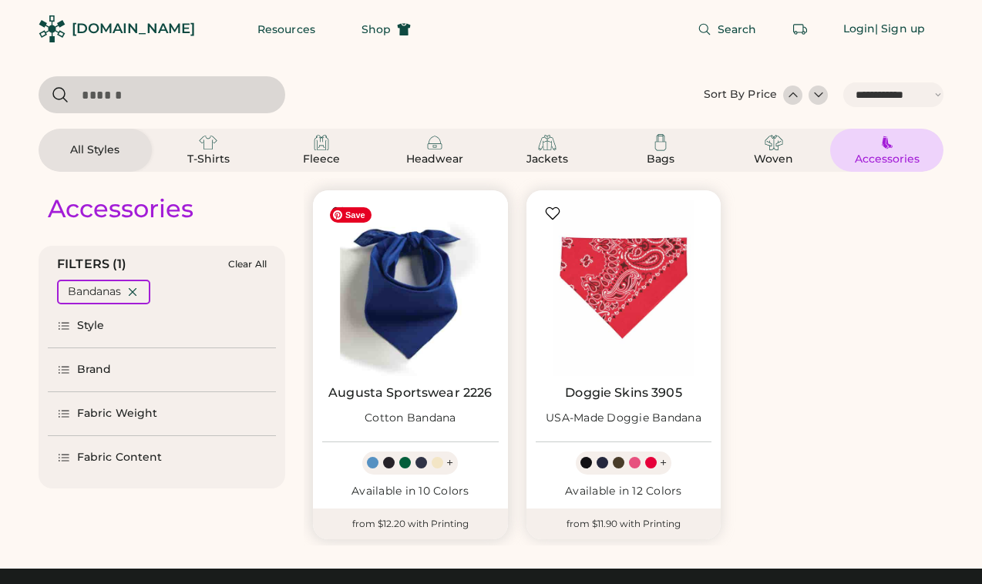
select select "*****"
click at [429, 316] on img at bounding box center [410, 288] width 177 height 177
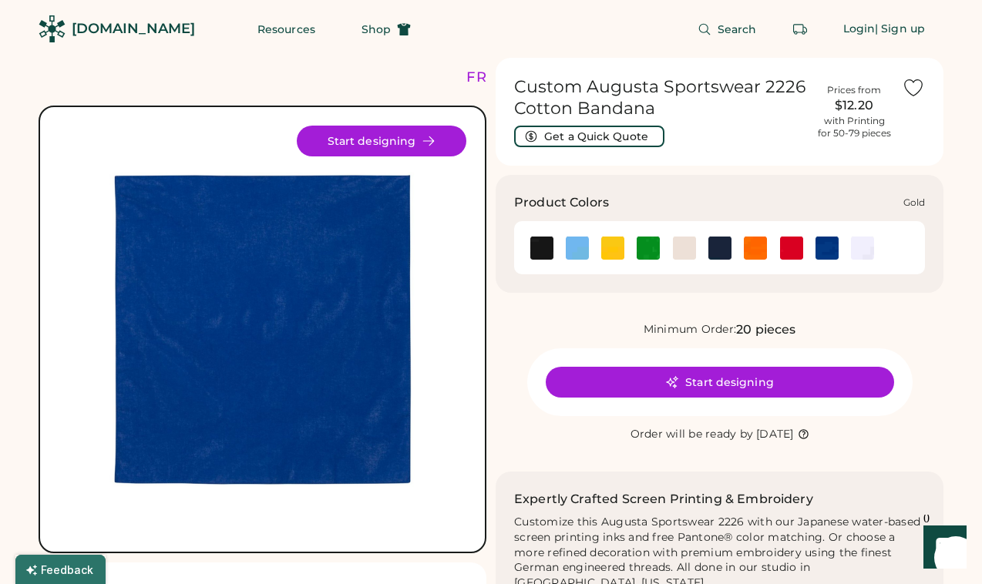
click at [604, 254] on img at bounding box center [612, 248] width 23 height 23
